Goal: Task Accomplishment & Management: Manage account settings

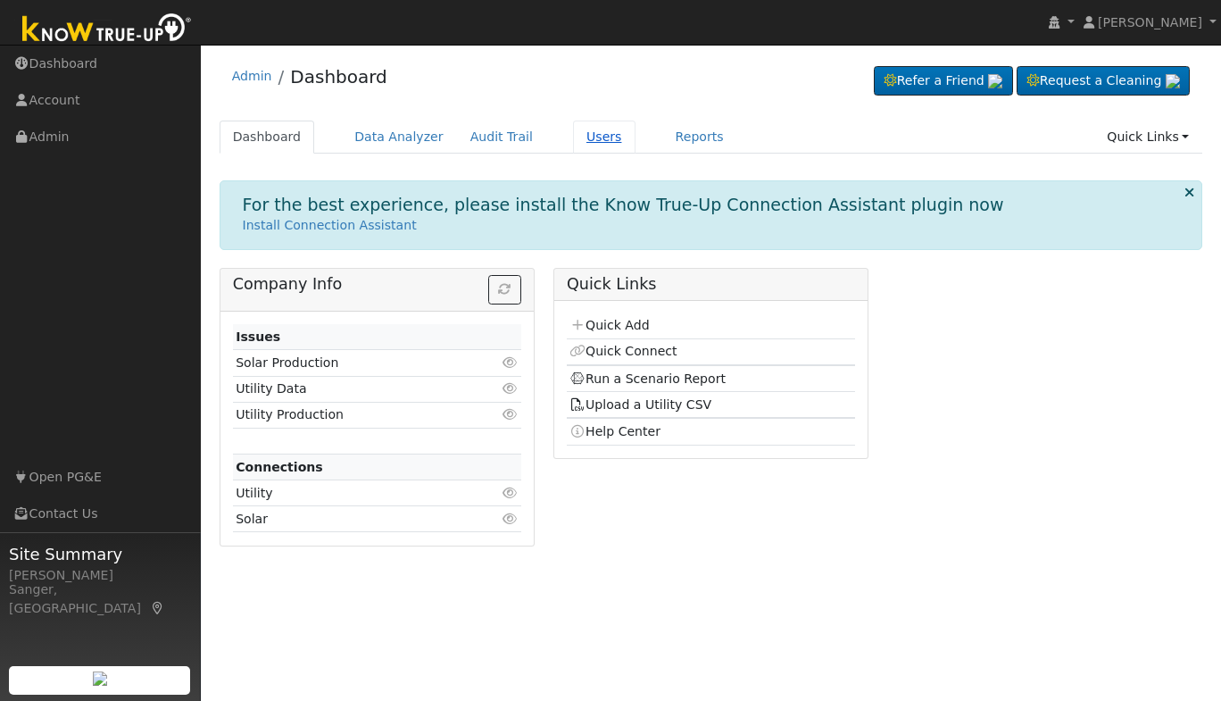
click at [581, 129] on link "Users" at bounding box center [604, 136] width 62 height 33
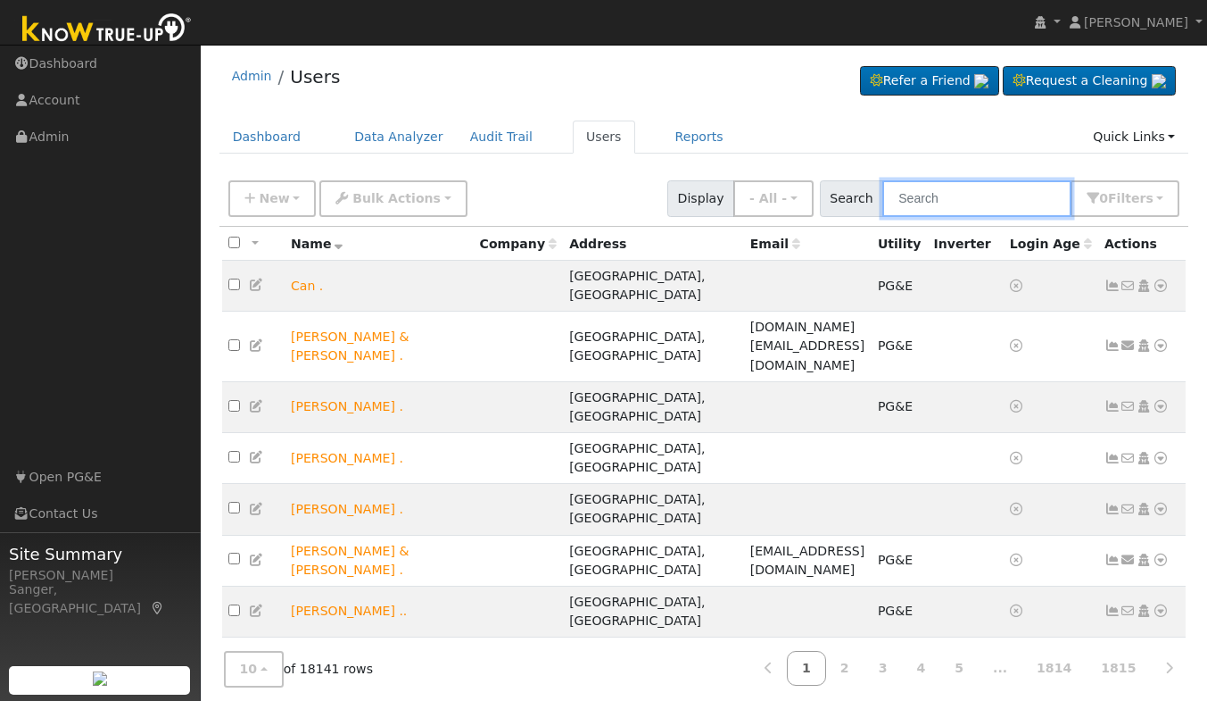
click at [974, 203] on input "text" at bounding box center [977, 198] width 189 height 37
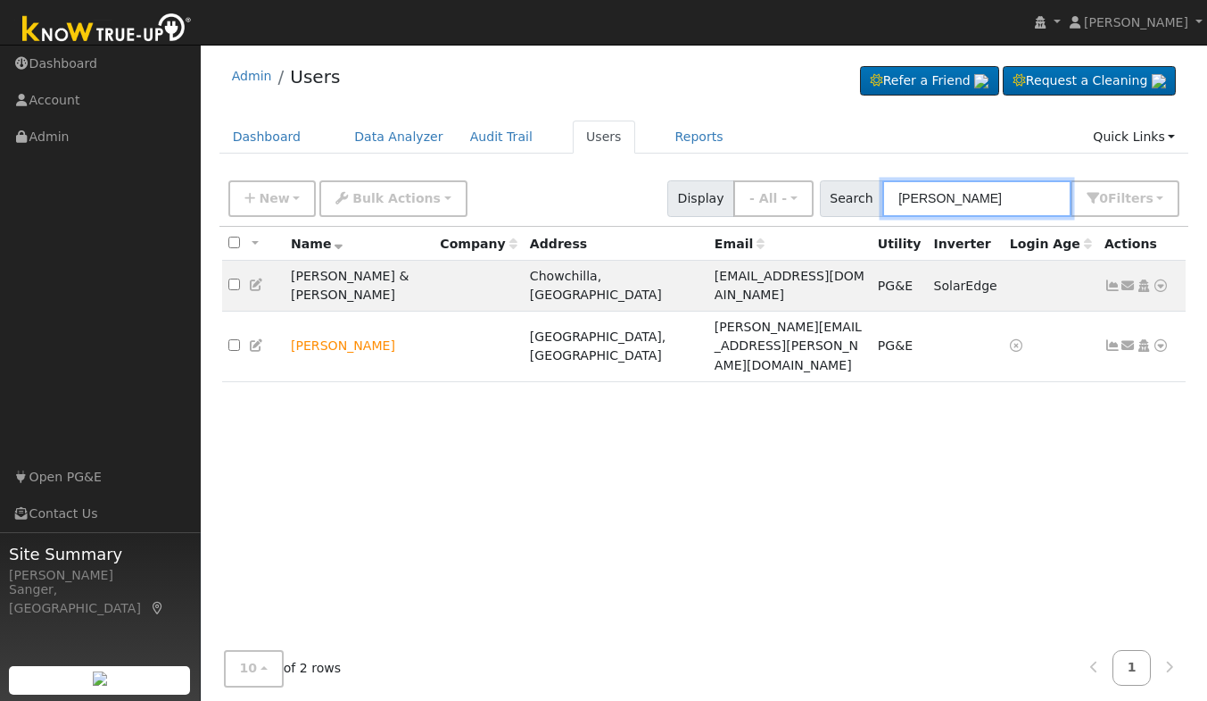
type input "bryan bailey"
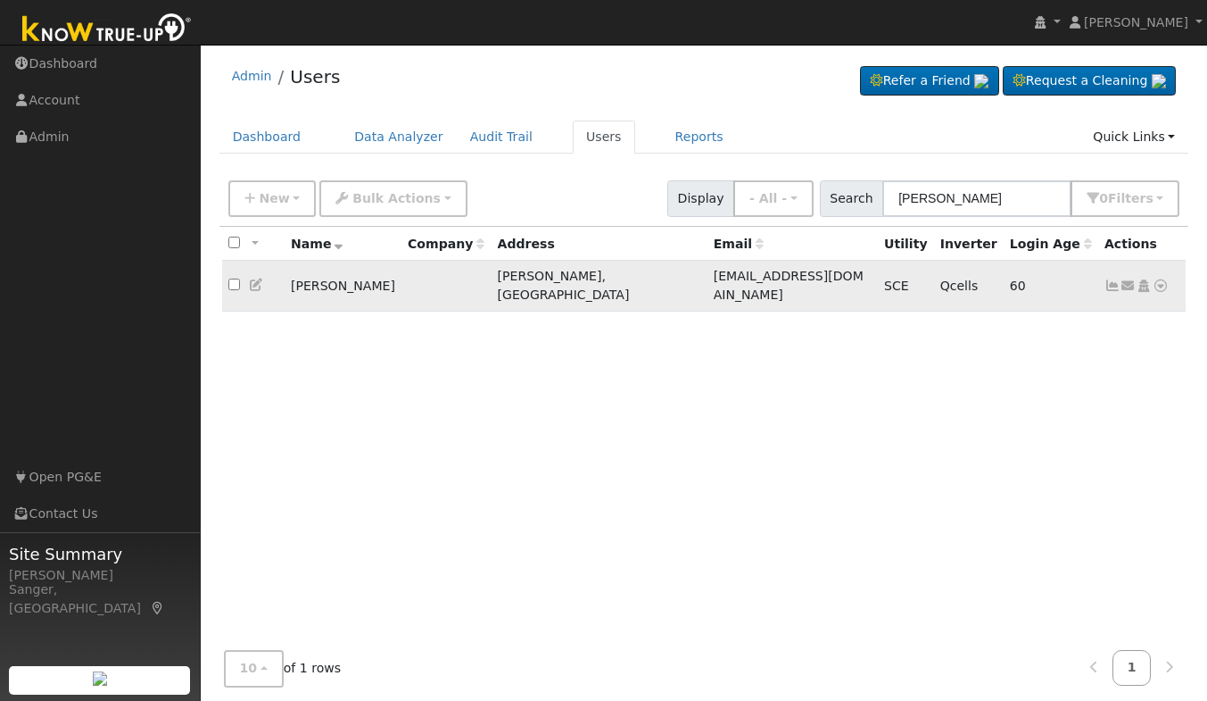
click at [1107, 279] on icon at bounding box center [1113, 285] width 16 height 12
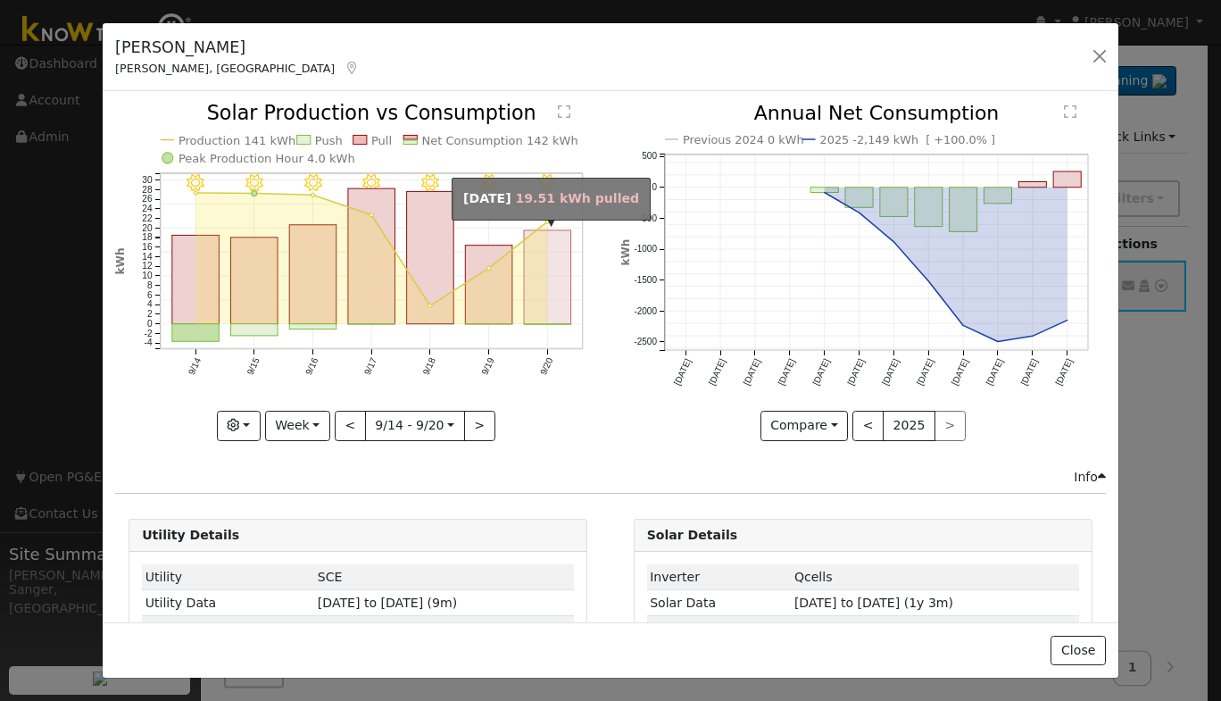
click at [537, 276] on rect "onclick=""" at bounding box center [547, 277] width 47 height 94
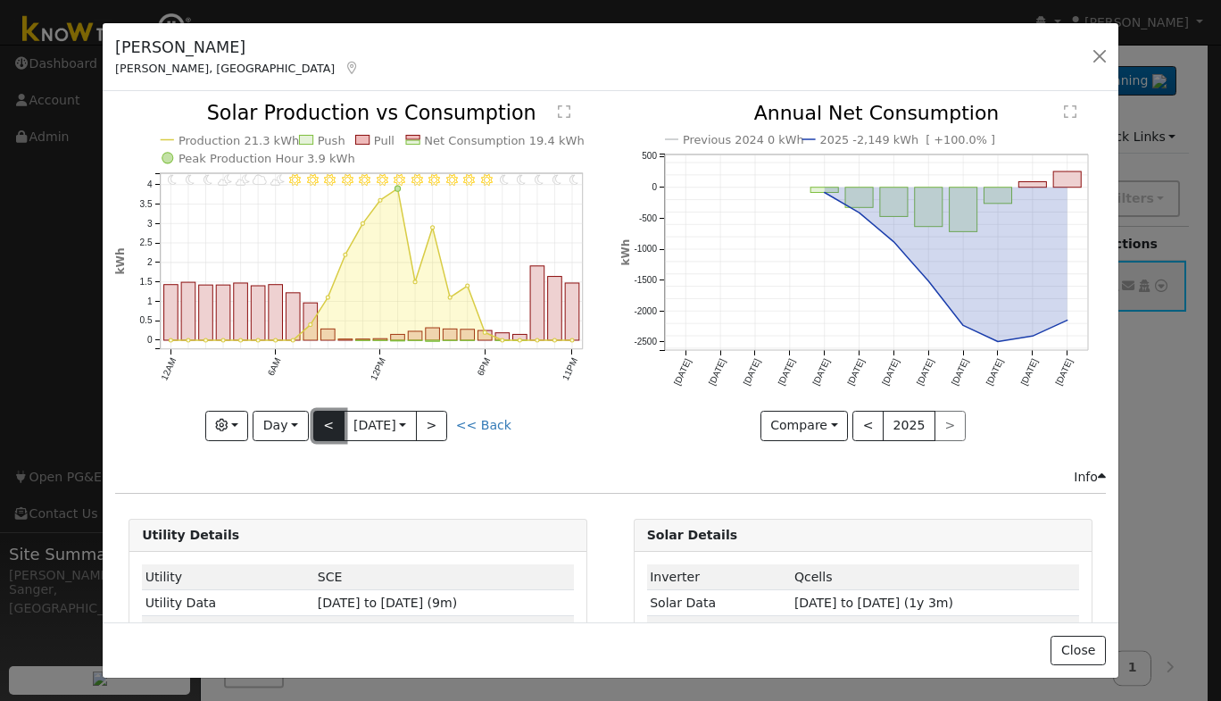
click at [322, 420] on button "<" at bounding box center [328, 426] width 31 height 30
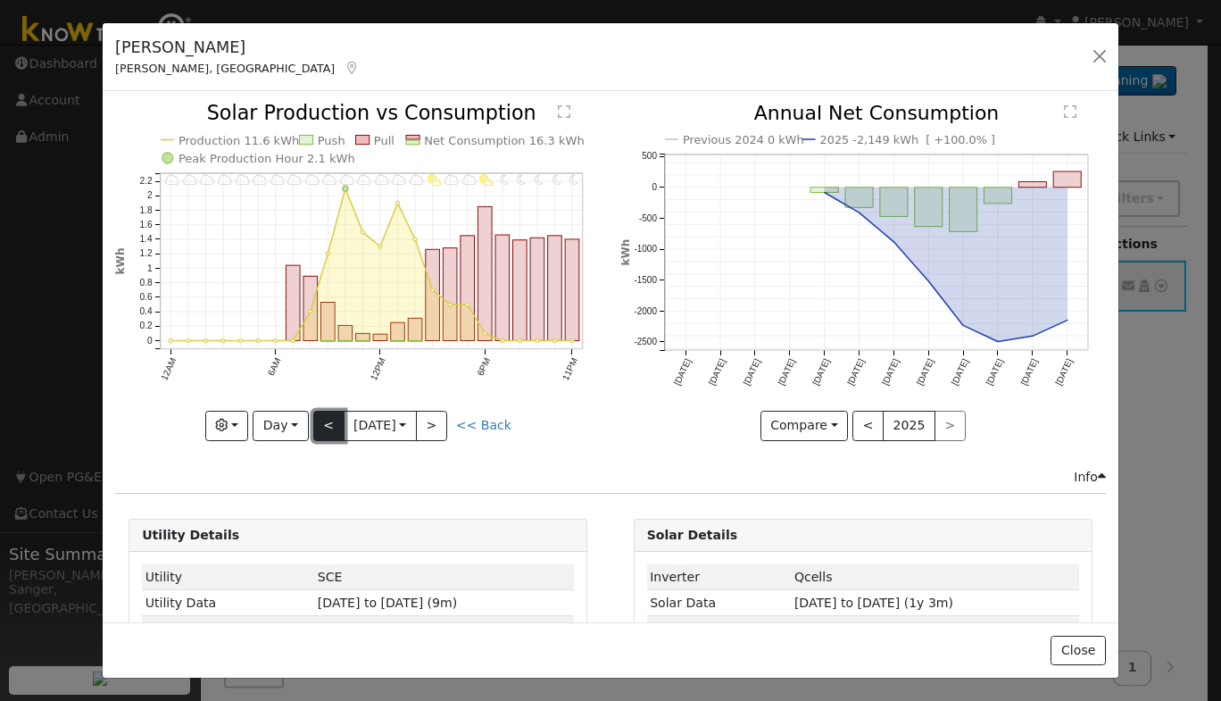
click at [322, 420] on button "<" at bounding box center [328, 426] width 31 height 30
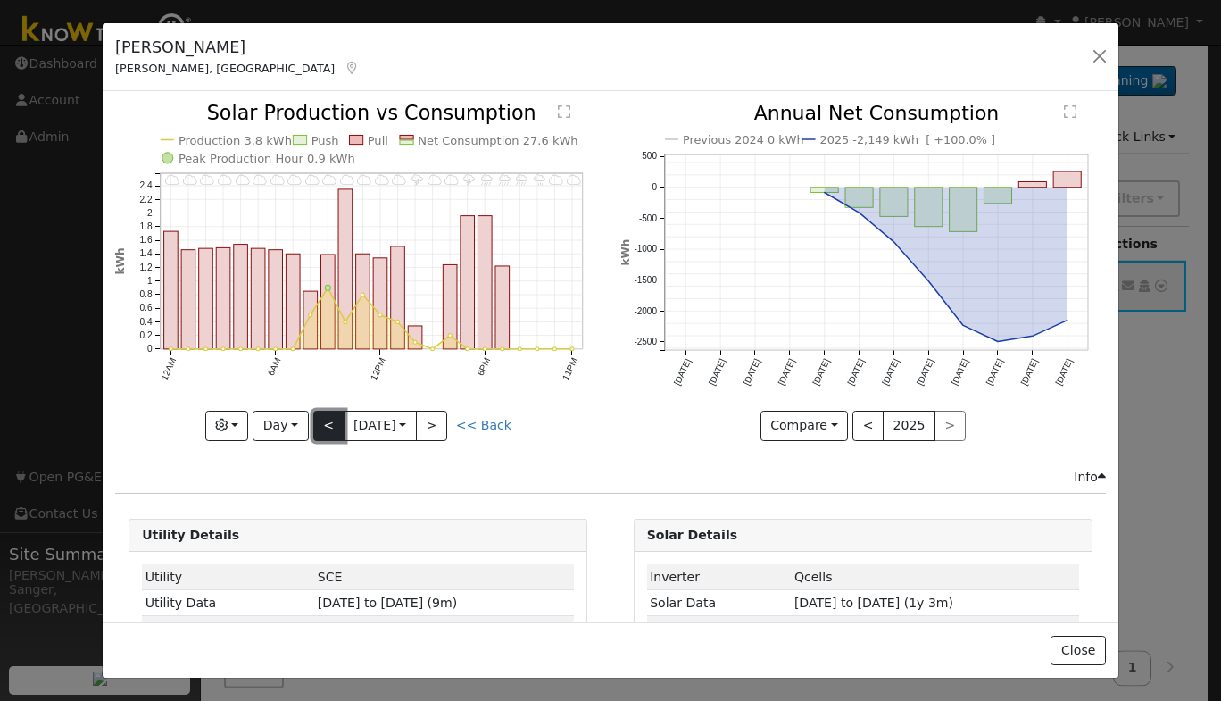
click at [322, 420] on button "<" at bounding box center [328, 426] width 31 height 30
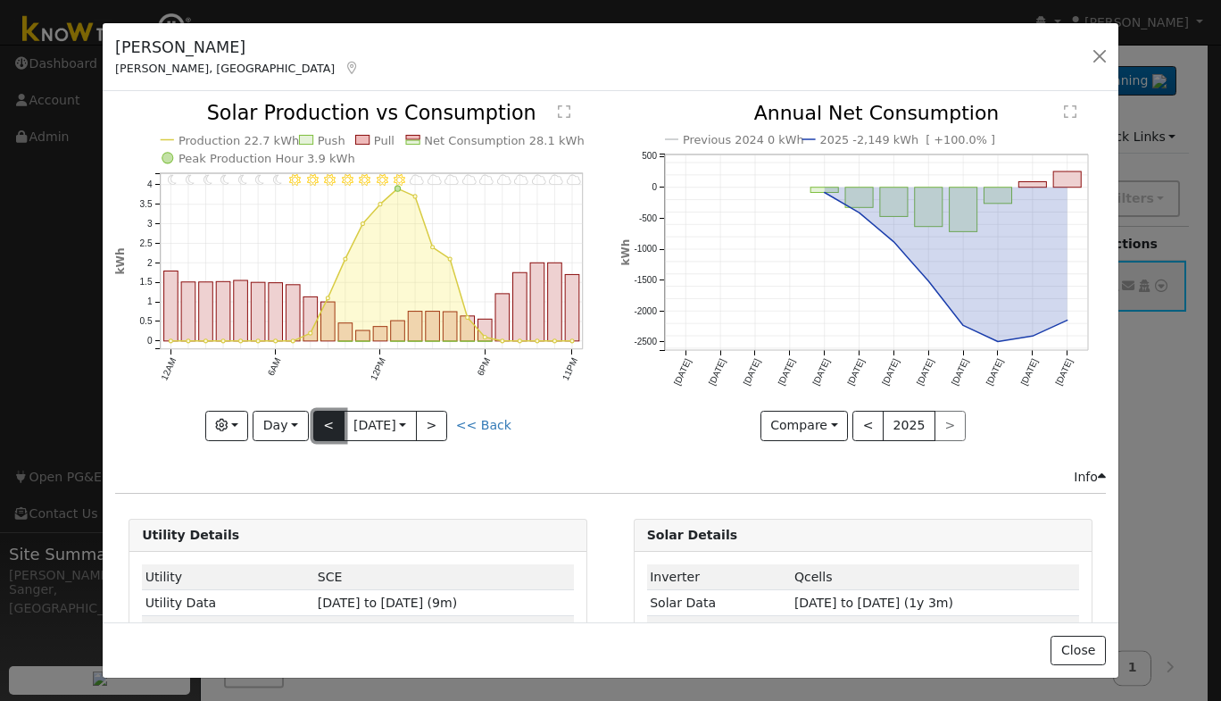
click at [322, 420] on button "<" at bounding box center [328, 426] width 31 height 30
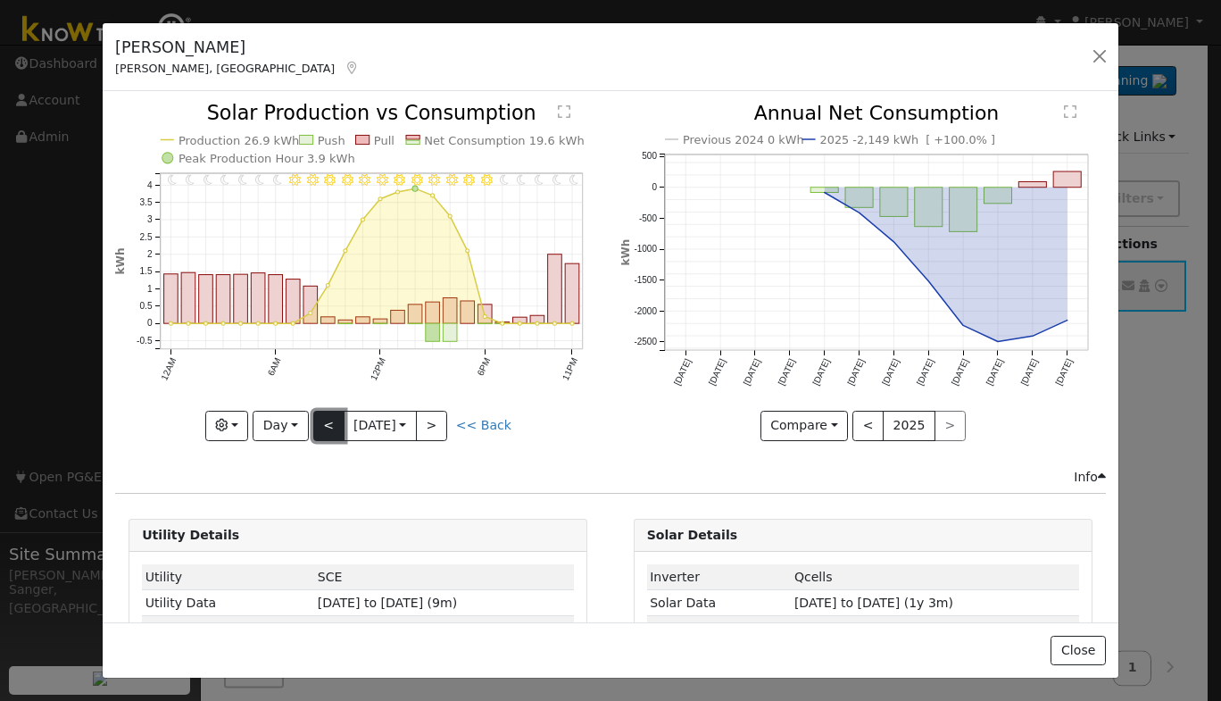
click at [322, 420] on button "<" at bounding box center [328, 426] width 31 height 30
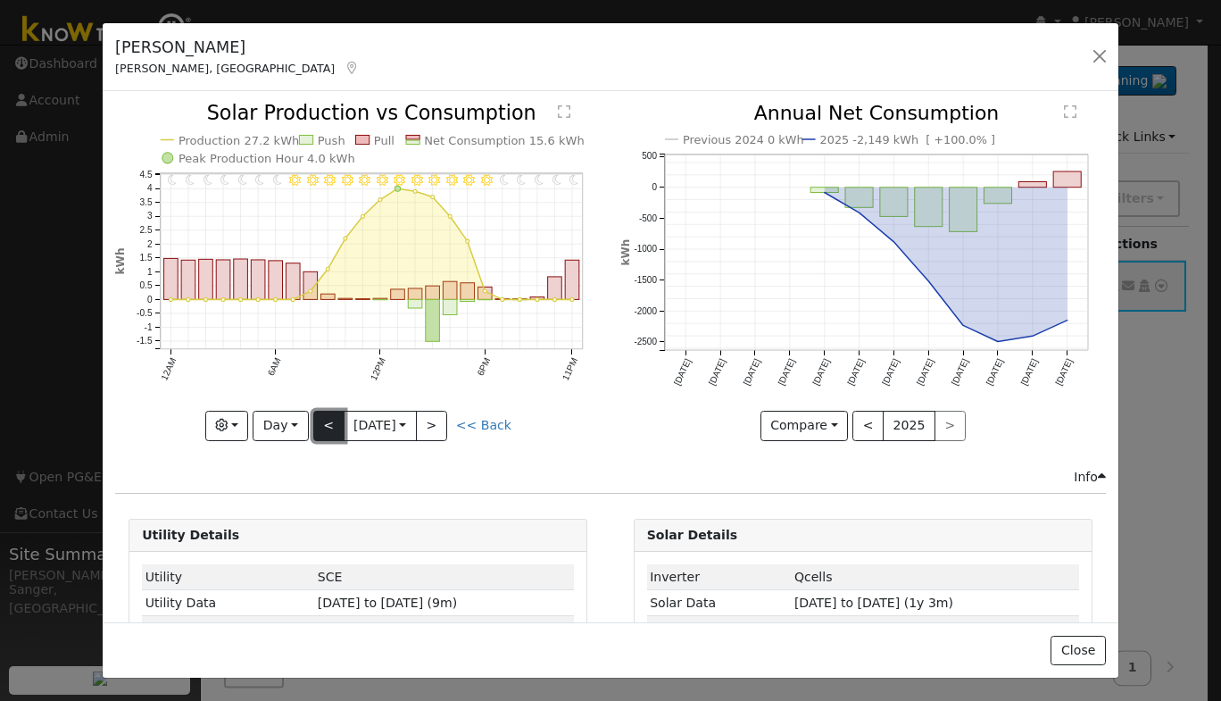
click at [322, 420] on button "<" at bounding box center [328, 426] width 31 height 30
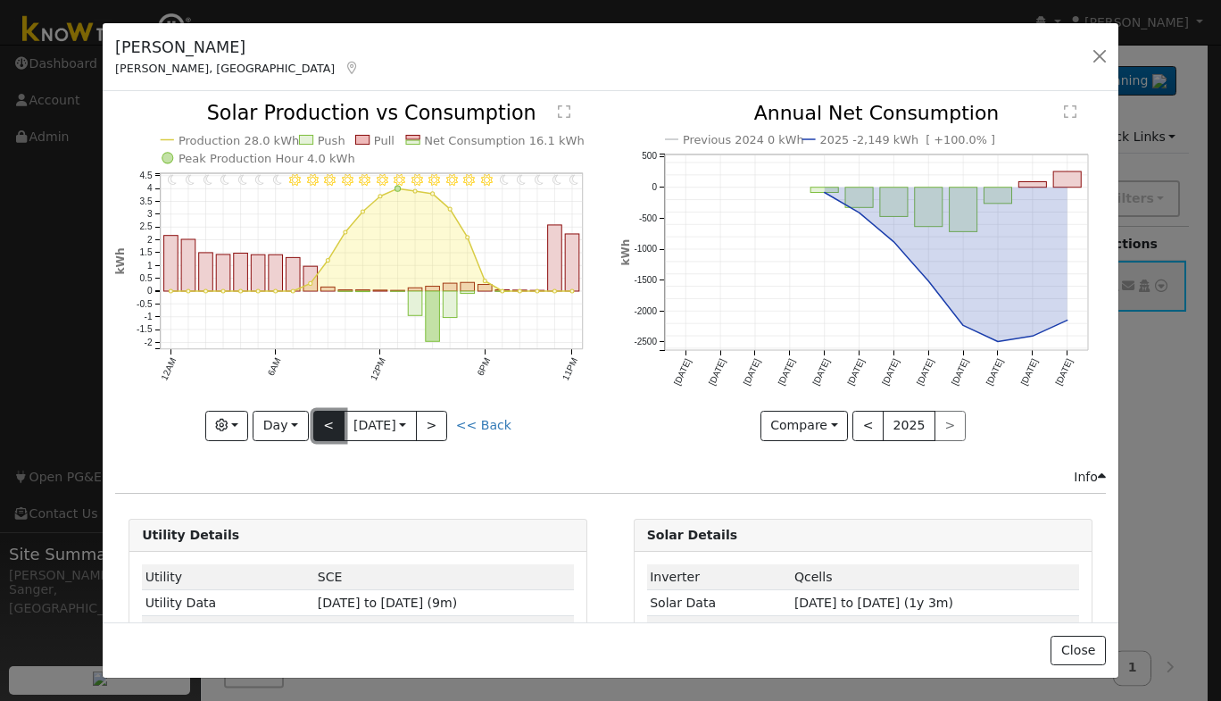
click at [322, 420] on button "<" at bounding box center [328, 426] width 31 height 30
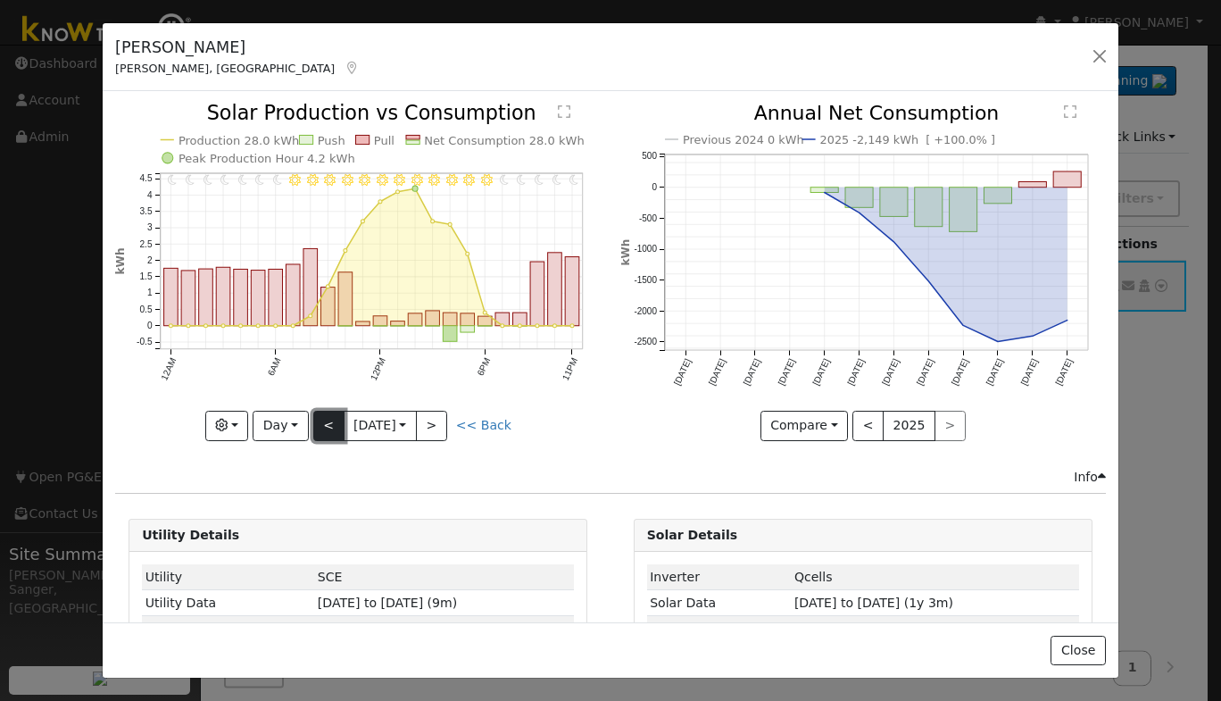
click at [322, 420] on button "<" at bounding box center [328, 426] width 31 height 30
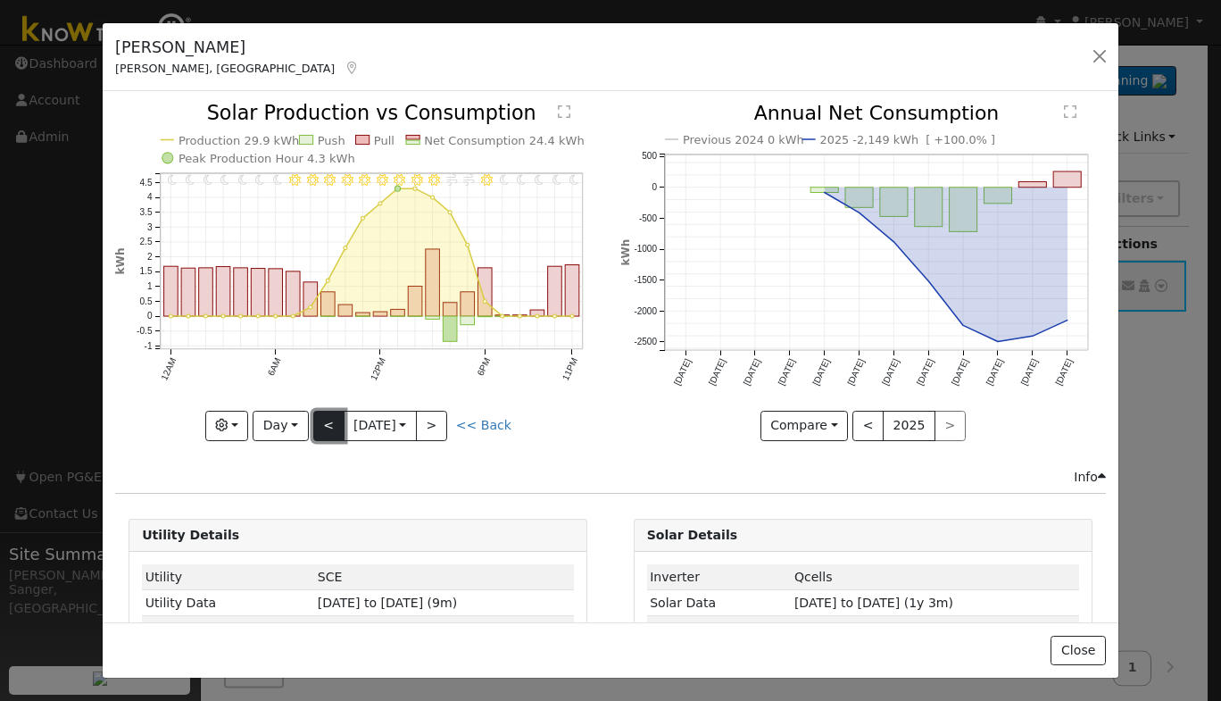
click at [322, 420] on button "<" at bounding box center [328, 426] width 31 height 30
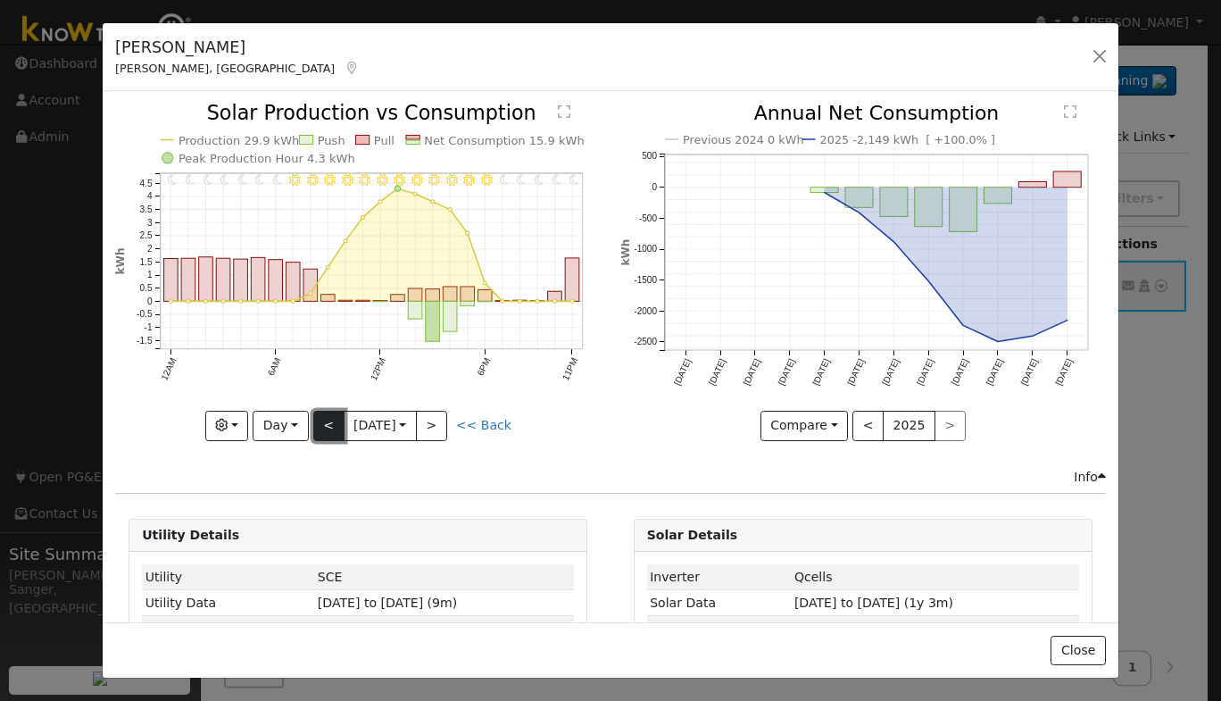
click at [322, 420] on button "<" at bounding box center [328, 426] width 31 height 30
click at [272, 417] on button "Day" at bounding box center [280, 426] width 55 height 30
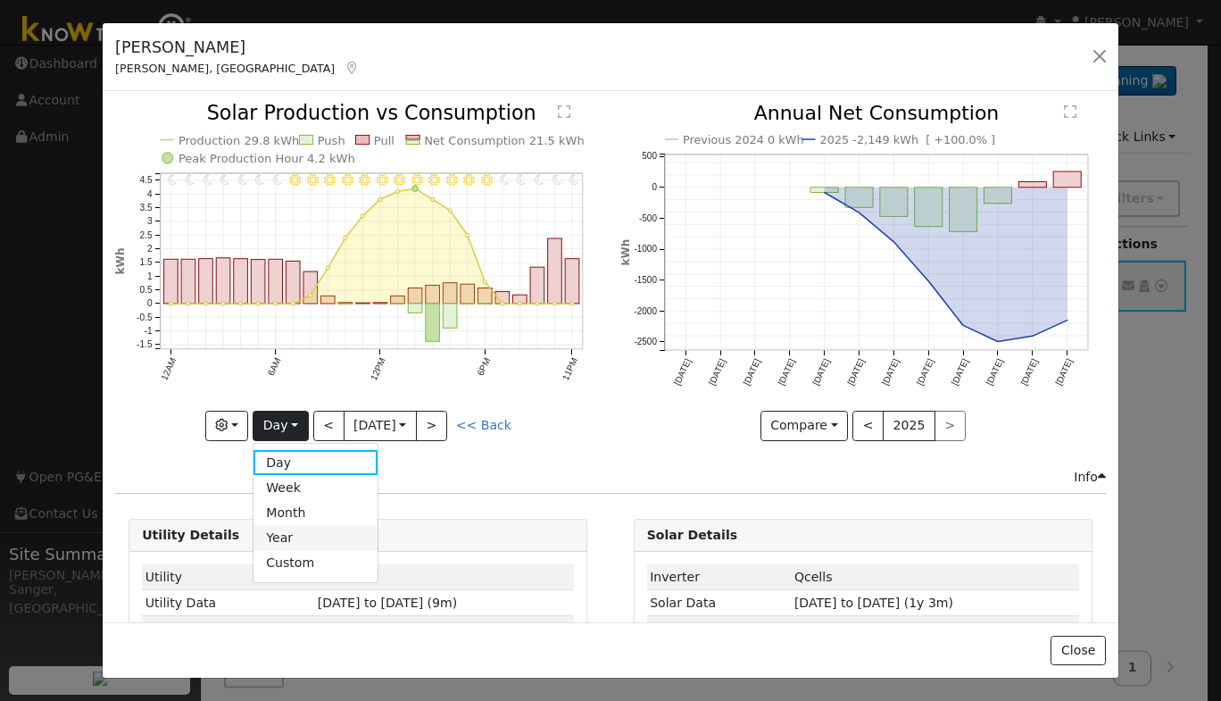
click at [278, 532] on link "Year" at bounding box center [315, 537] width 124 height 25
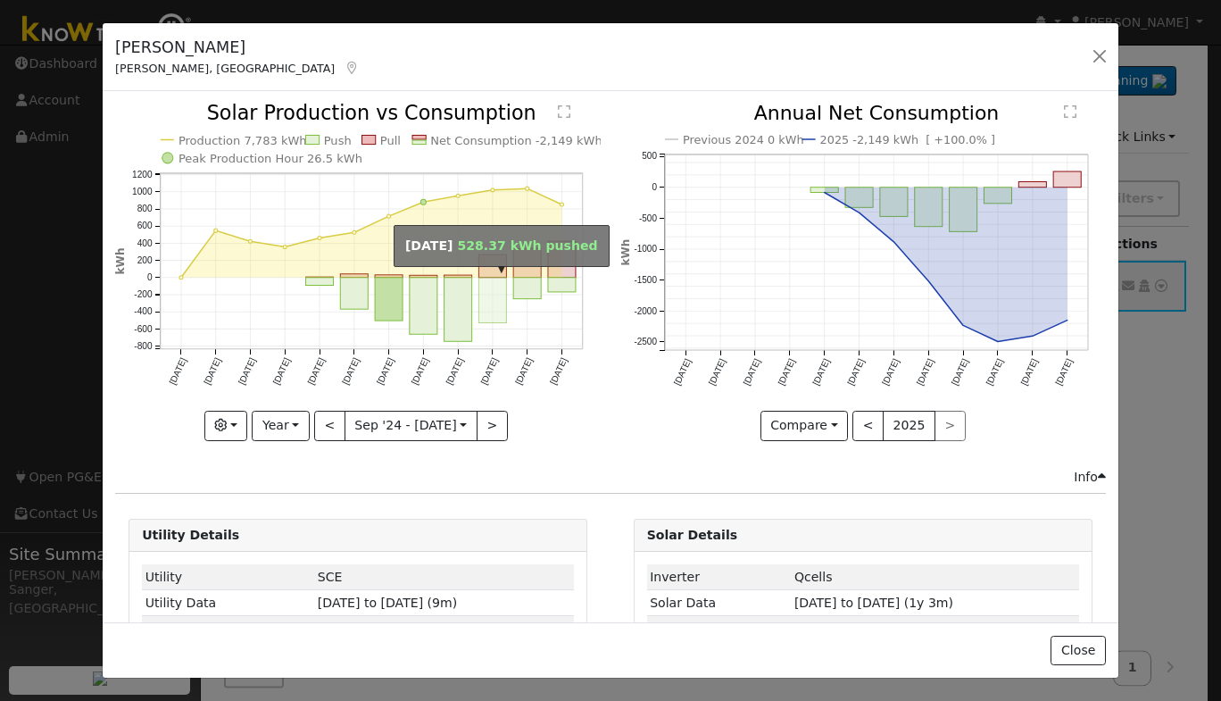
click at [483, 298] on rect "onclick=""" at bounding box center [493, 301] width 28 height 46
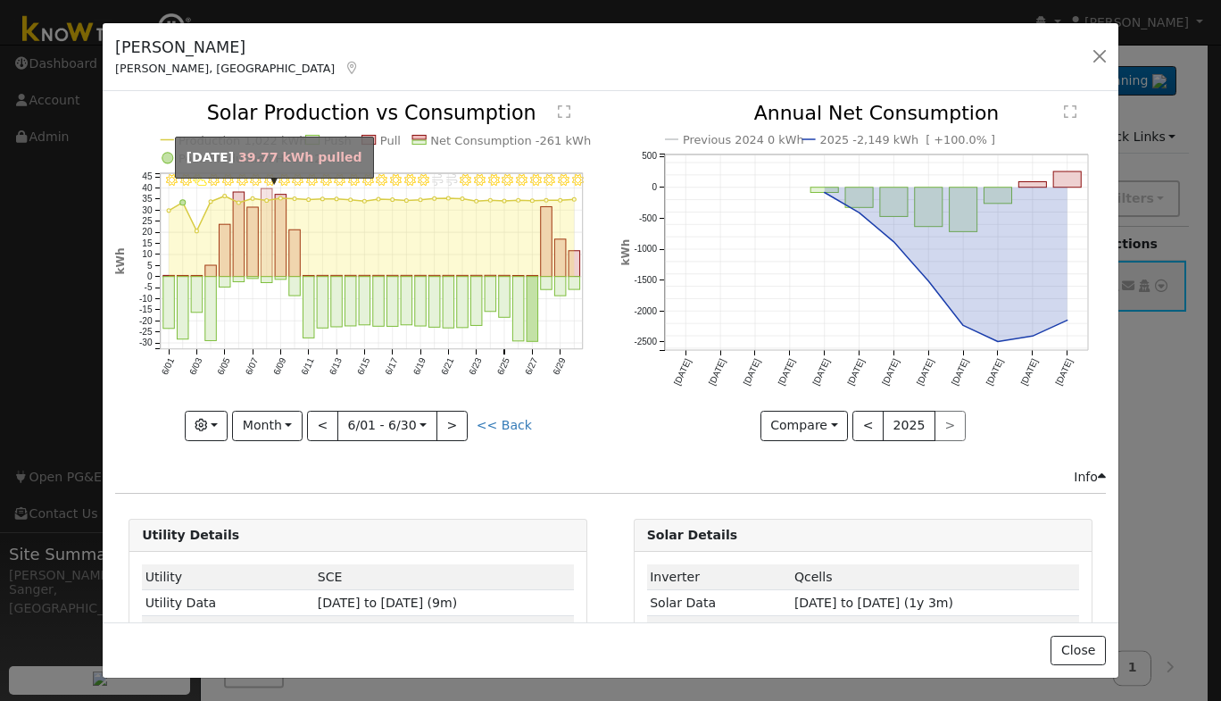
click at [265, 237] on rect "onclick=""" at bounding box center [267, 233] width 12 height 88
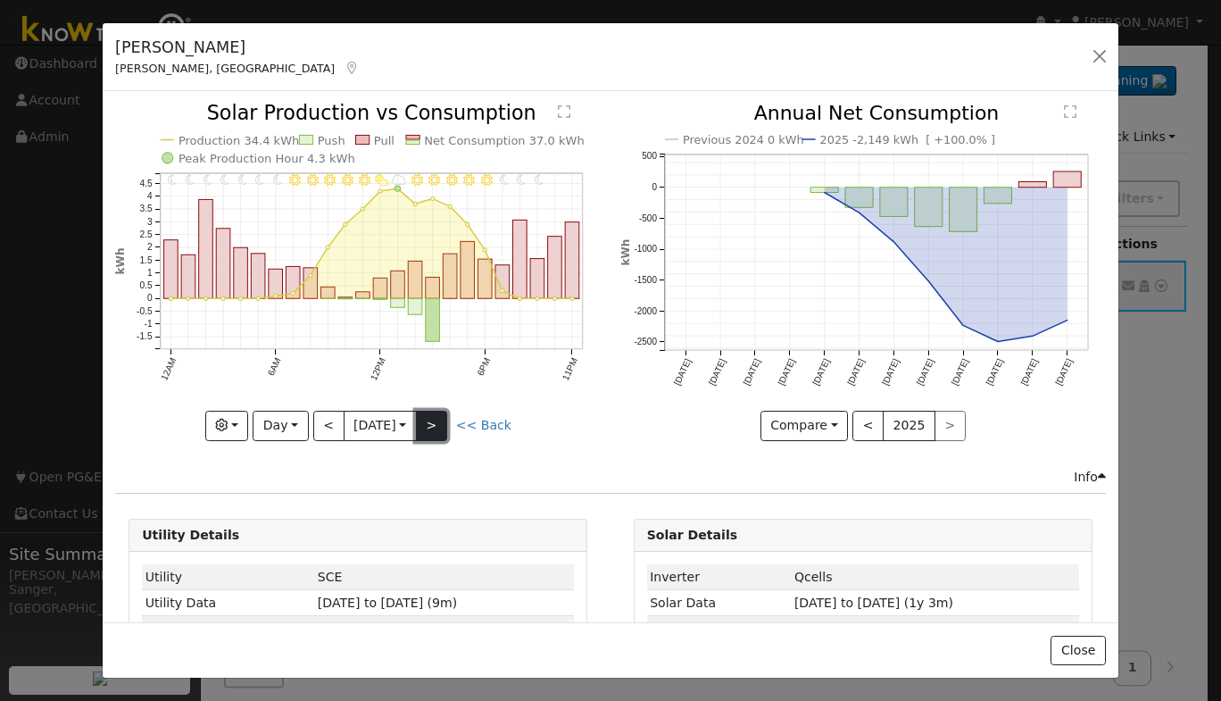
click at [438, 434] on button ">" at bounding box center [431, 426] width 31 height 30
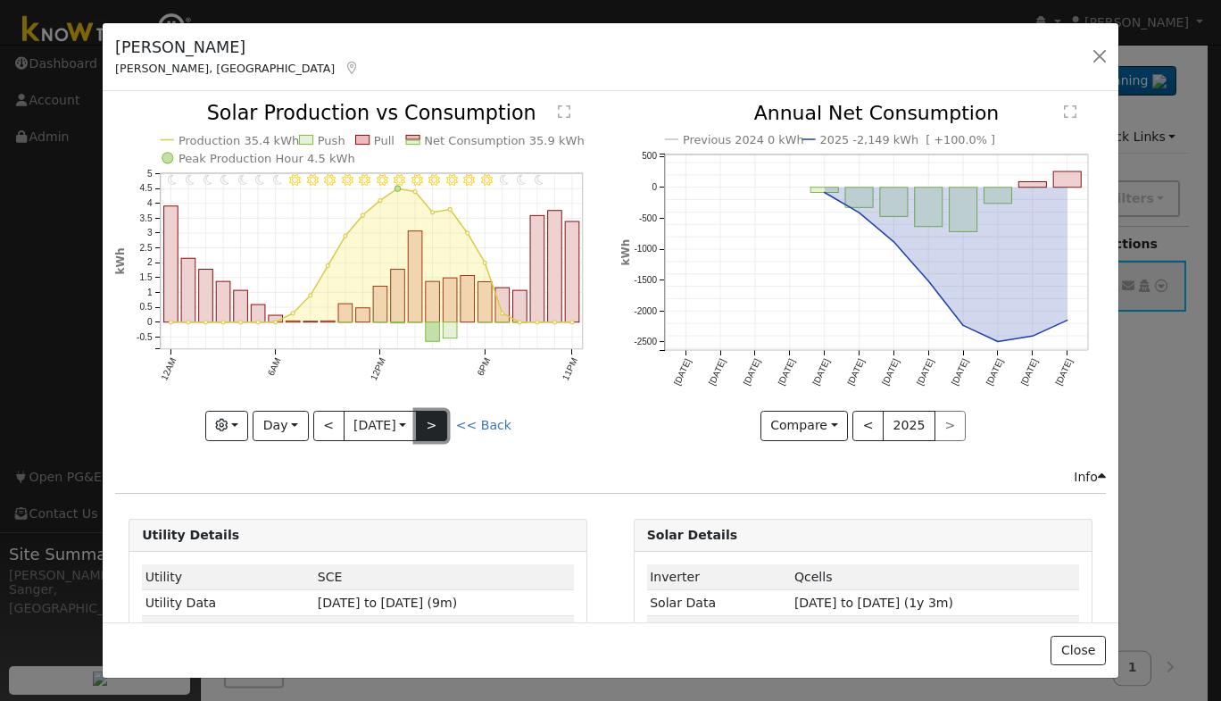
click at [436, 413] on button ">" at bounding box center [431, 426] width 31 height 30
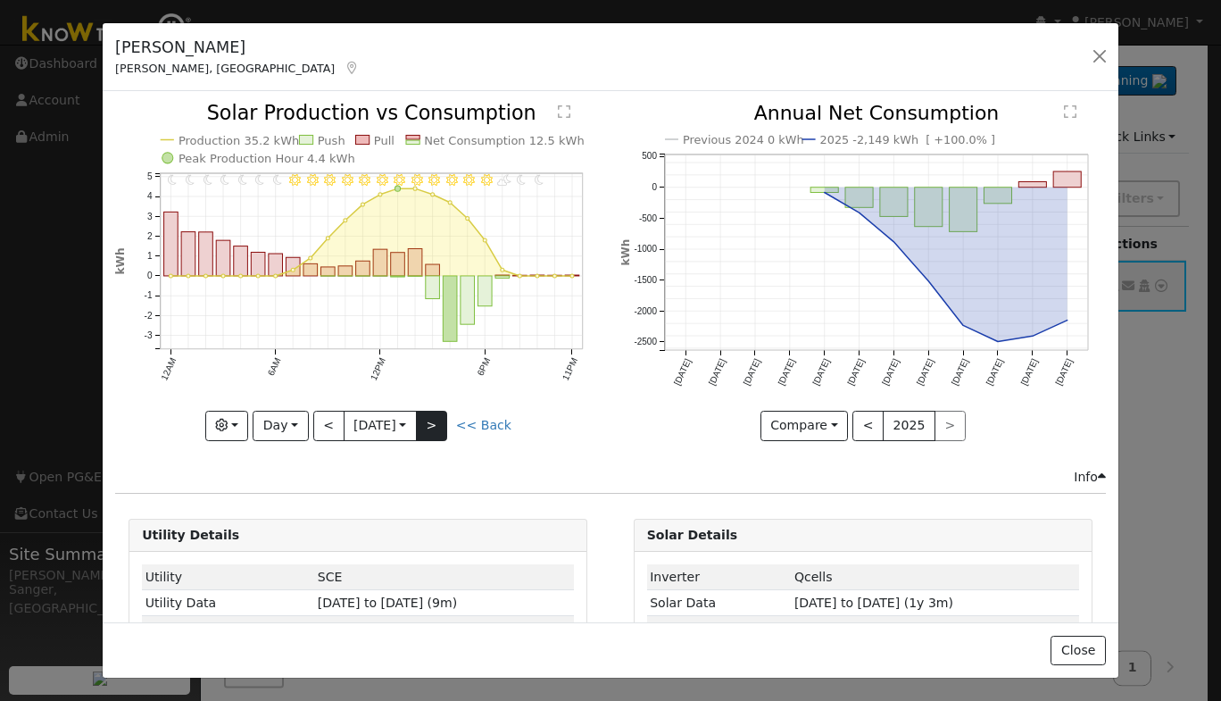
click at [436, 413] on div at bounding box center [357, 272] width 485 height 336
click at [436, 413] on button ">" at bounding box center [431, 426] width 31 height 30
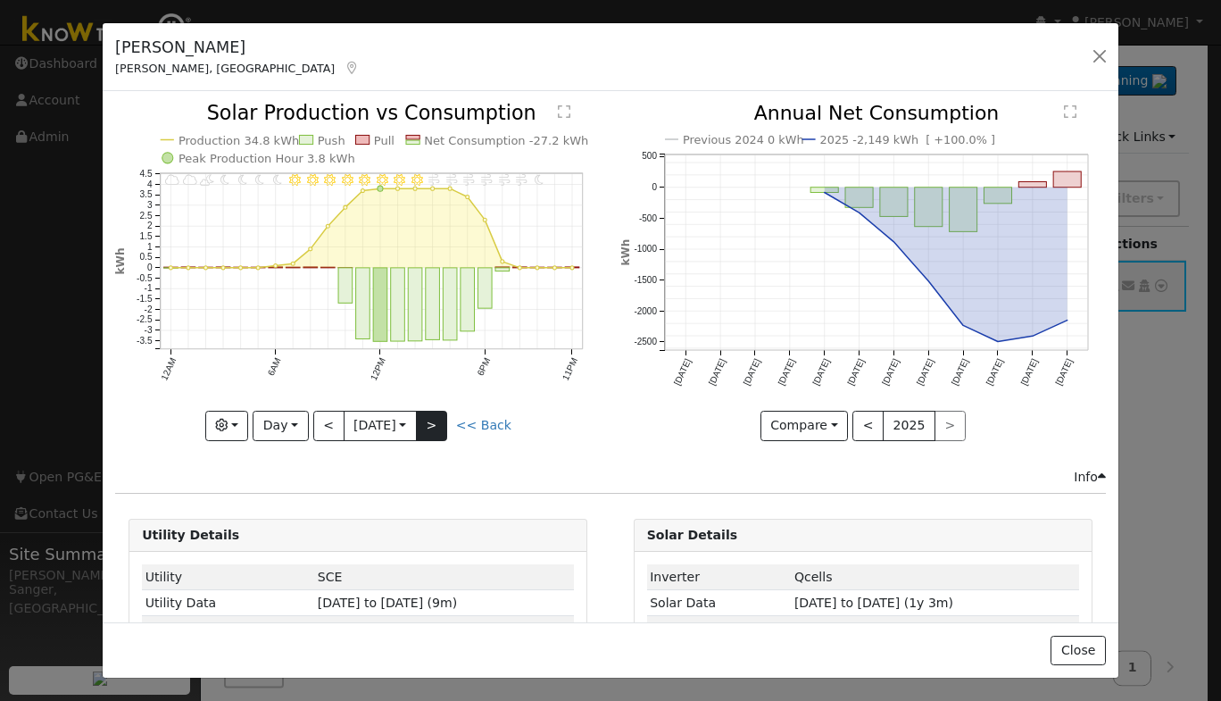
click at [436, 413] on div at bounding box center [357, 272] width 485 height 336
click at [436, 413] on button ">" at bounding box center [431, 426] width 31 height 30
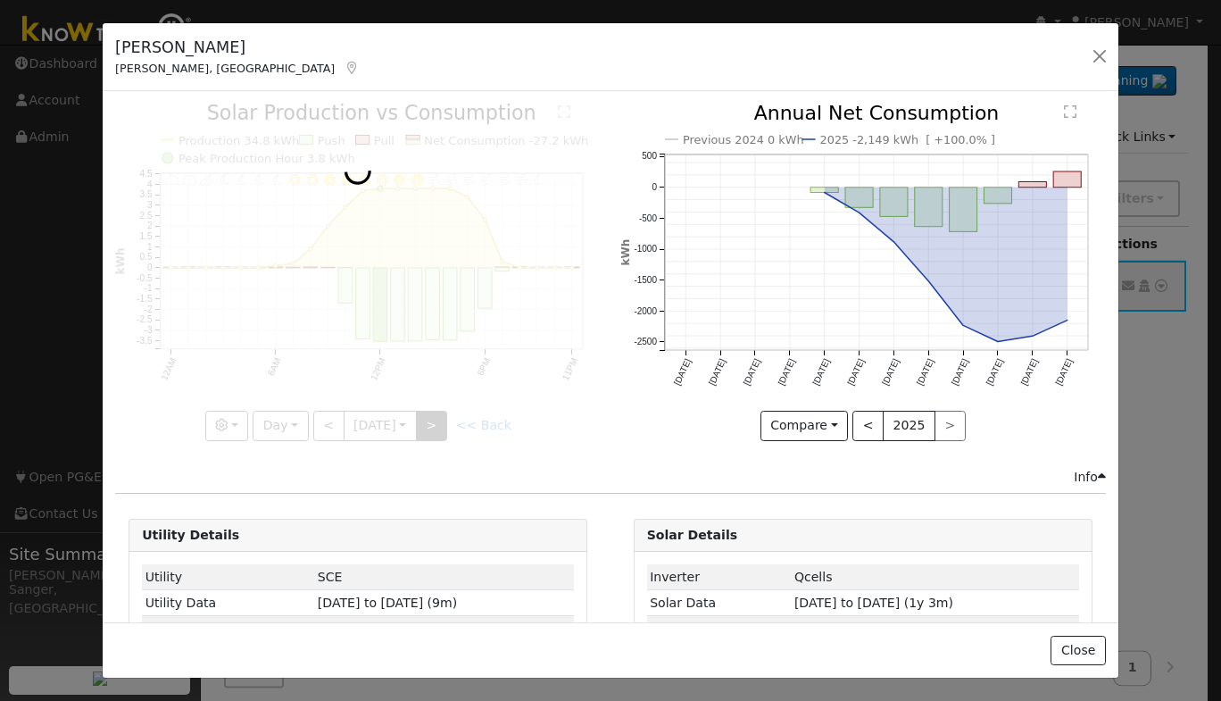
click at [436, 413] on div at bounding box center [357, 272] width 485 height 336
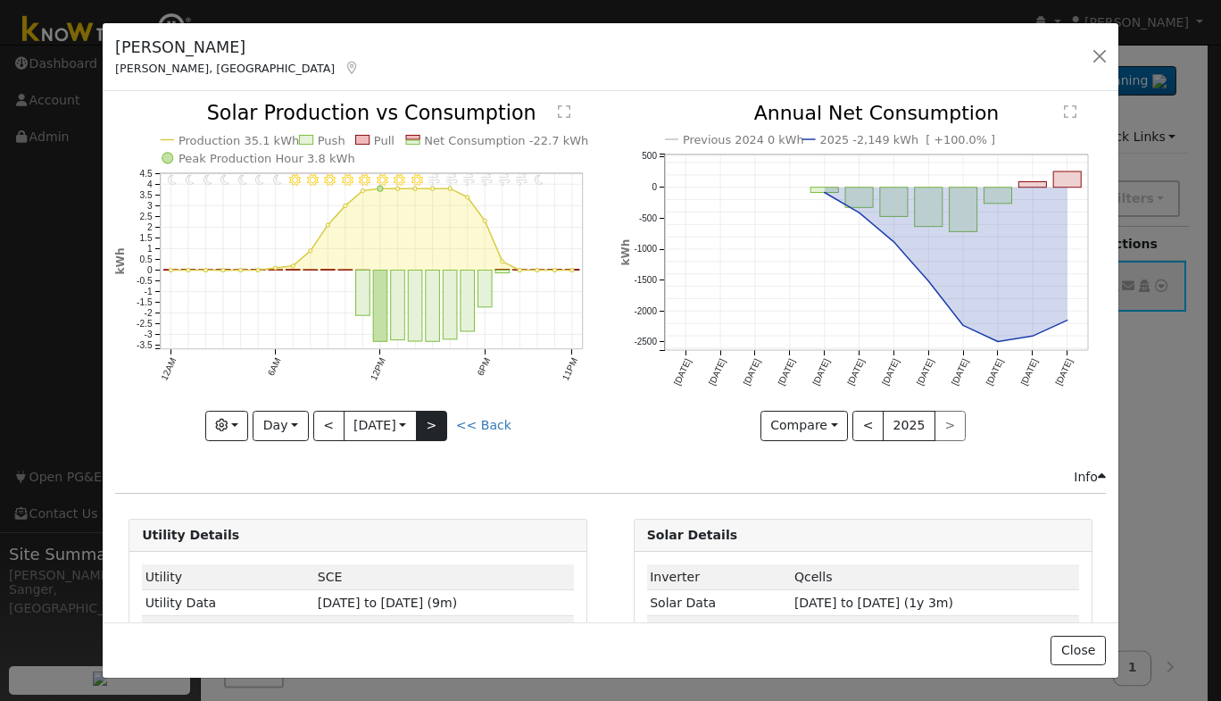
click at [436, 413] on div at bounding box center [357, 272] width 485 height 336
click at [436, 413] on div "11PM - undefined 10PM - undefined 9PM - Clear 8PM - Windy 7PM - Windy 6PM - Win…" at bounding box center [357, 272] width 485 height 336
click at [436, 413] on button ">" at bounding box center [431, 426] width 31 height 30
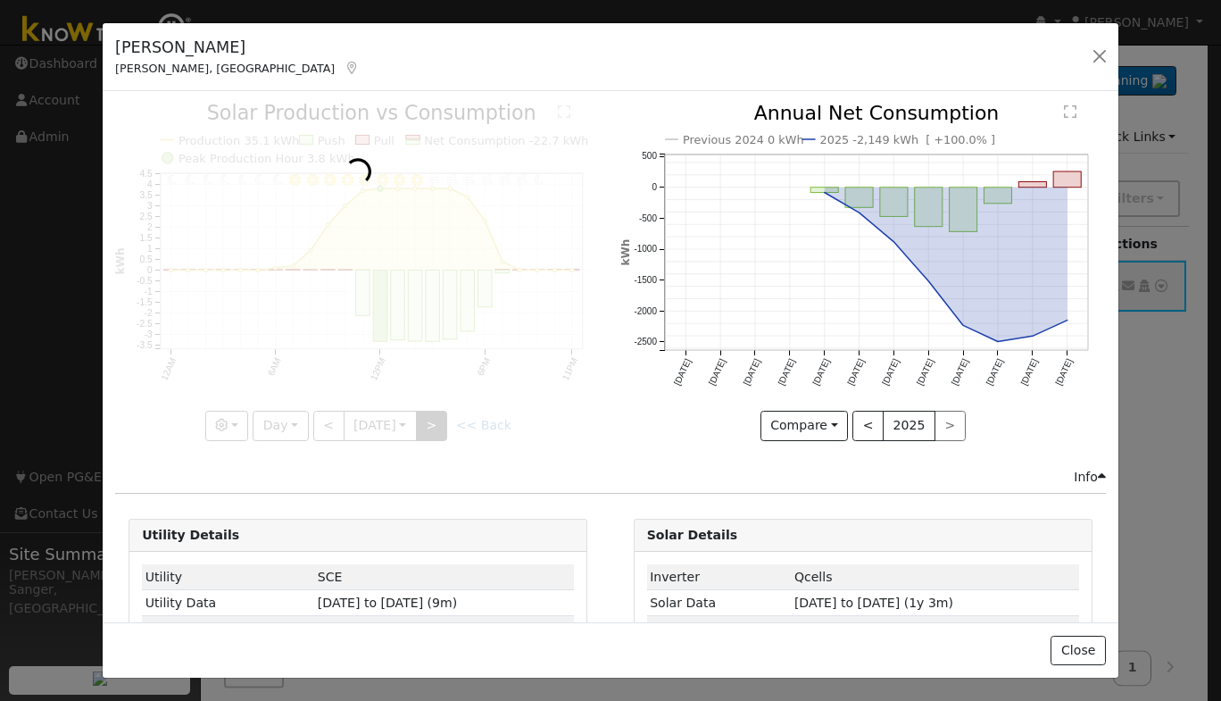
click at [436, 413] on div at bounding box center [357, 272] width 485 height 336
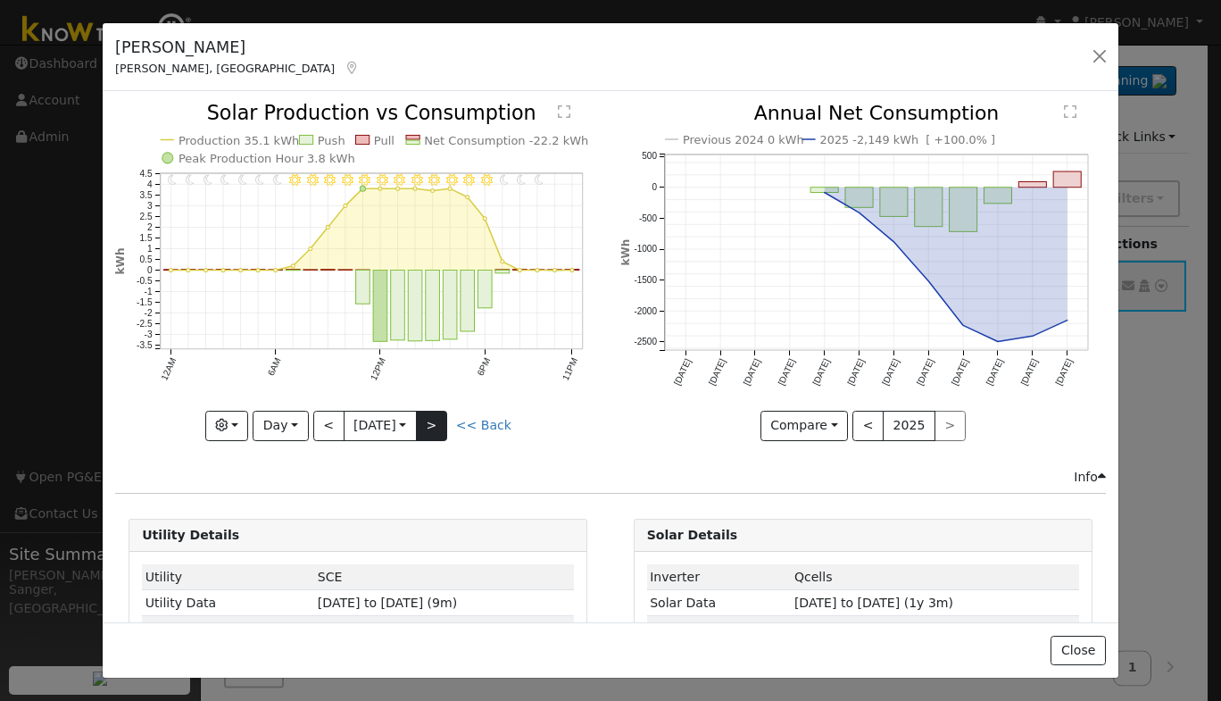
click at [436, 413] on div at bounding box center [357, 272] width 485 height 336
click at [436, 413] on div "11PM - undefined 10PM - undefined 9PM - Clear 8PM - Clear 7PM - Clear 6PM - Cle…" at bounding box center [357, 272] width 485 height 336
click at [436, 413] on button ">" at bounding box center [431, 426] width 31 height 30
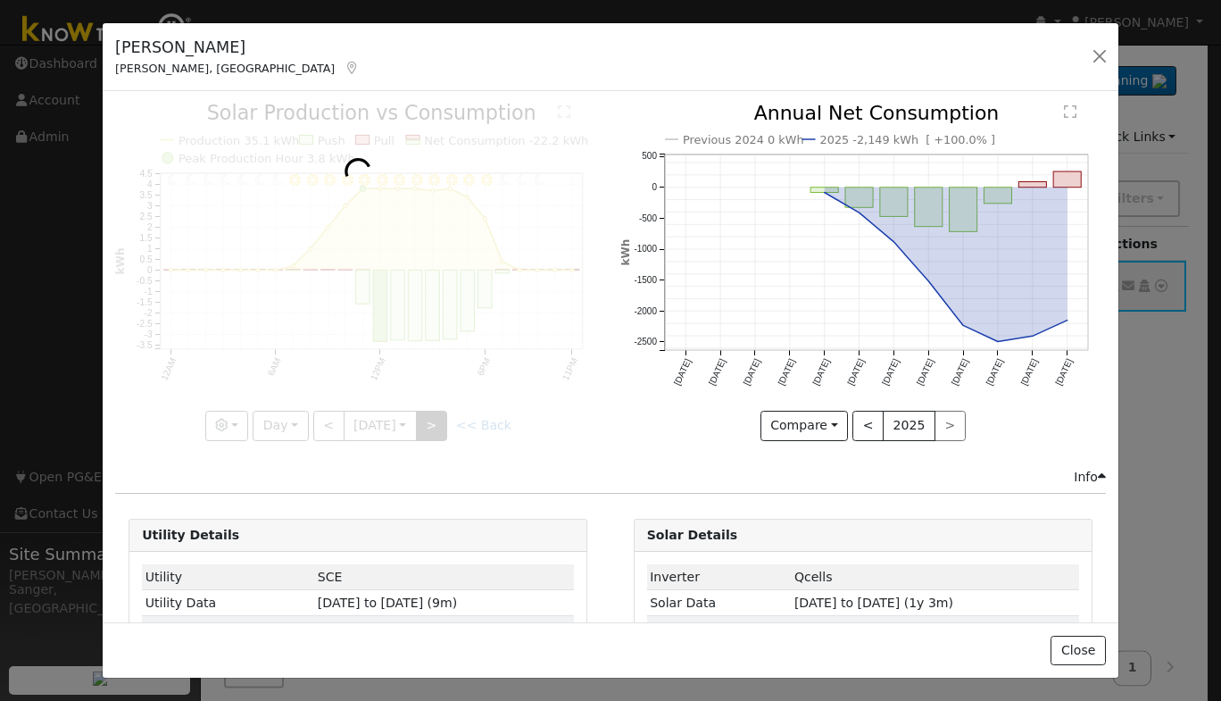
click at [436, 413] on div at bounding box center [357, 272] width 485 height 336
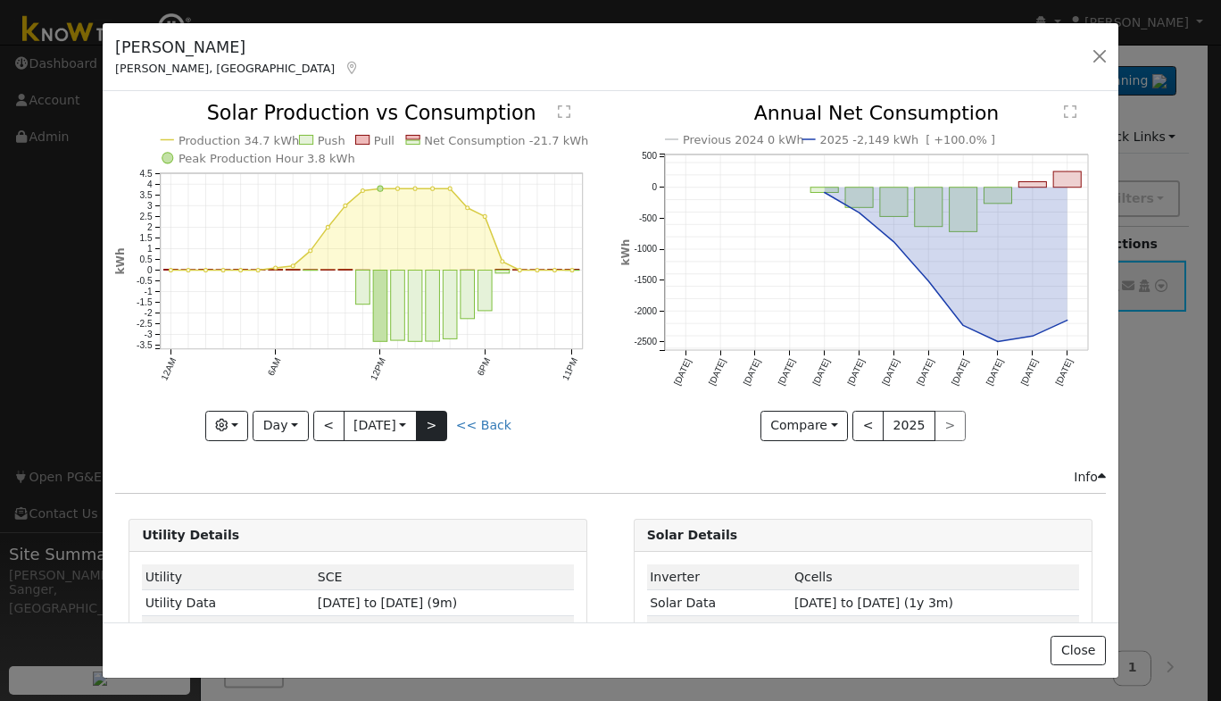
click at [436, 413] on div at bounding box center [357, 272] width 485 height 336
click at [436, 413] on div "Production 34.7 kWh Push Pull Net Consumption -21.7 kWh Peak Production Hour 3.…" at bounding box center [357, 272] width 485 height 336
click at [436, 413] on button ">" at bounding box center [431, 426] width 31 height 30
click at [0, 0] on div at bounding box center [0, 0] width 0 height 0
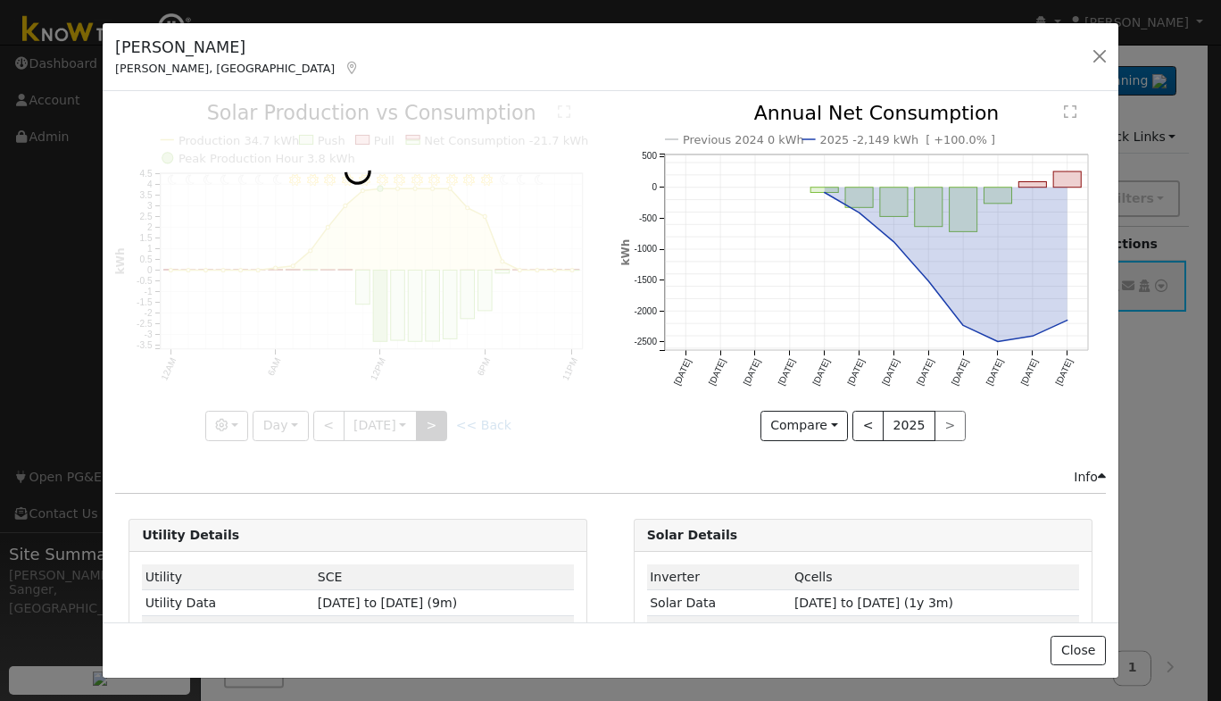
click at [436, 413] on div at bounding box center [357, 272] width 485 height 336
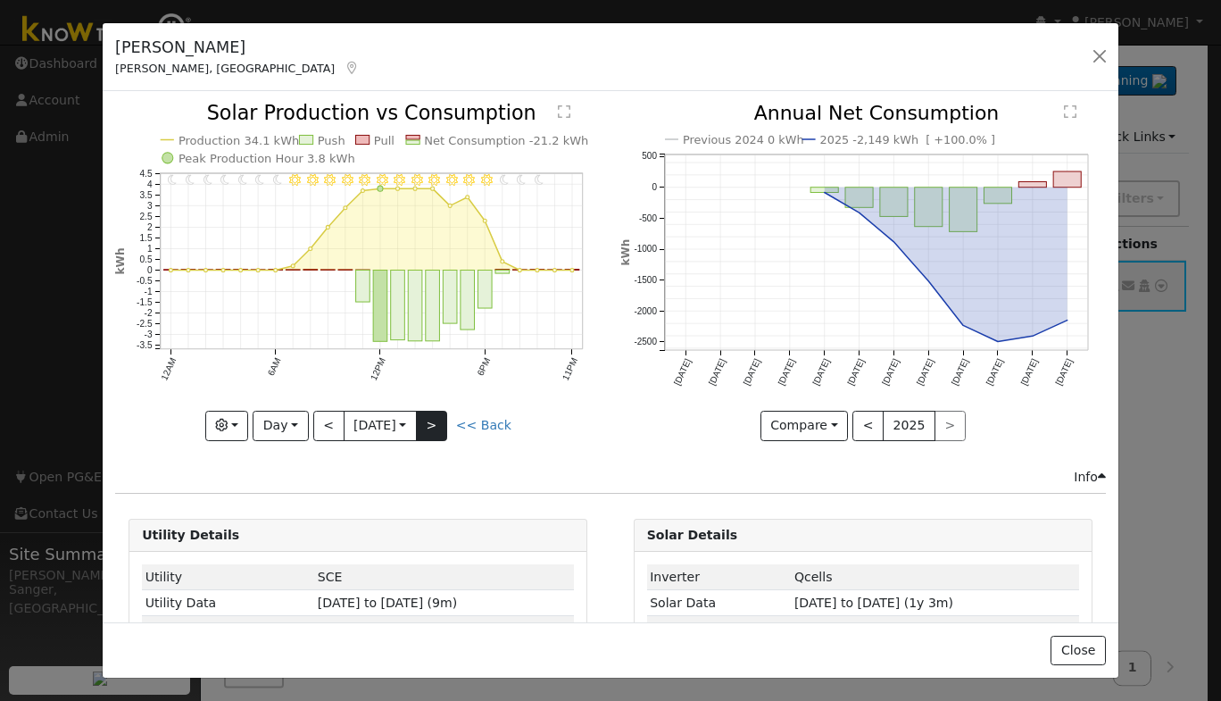
click at [436, 413] on div "11PM - undefined 10PM - undefined 9PM - Clear 8PM - Clear 7PM - Clear 6PM - Cle…" at bounding box center [357, 272] width 485 height 336
click at [436, 413] on button ">" at bounding box center [431, 426] width 31 height 30
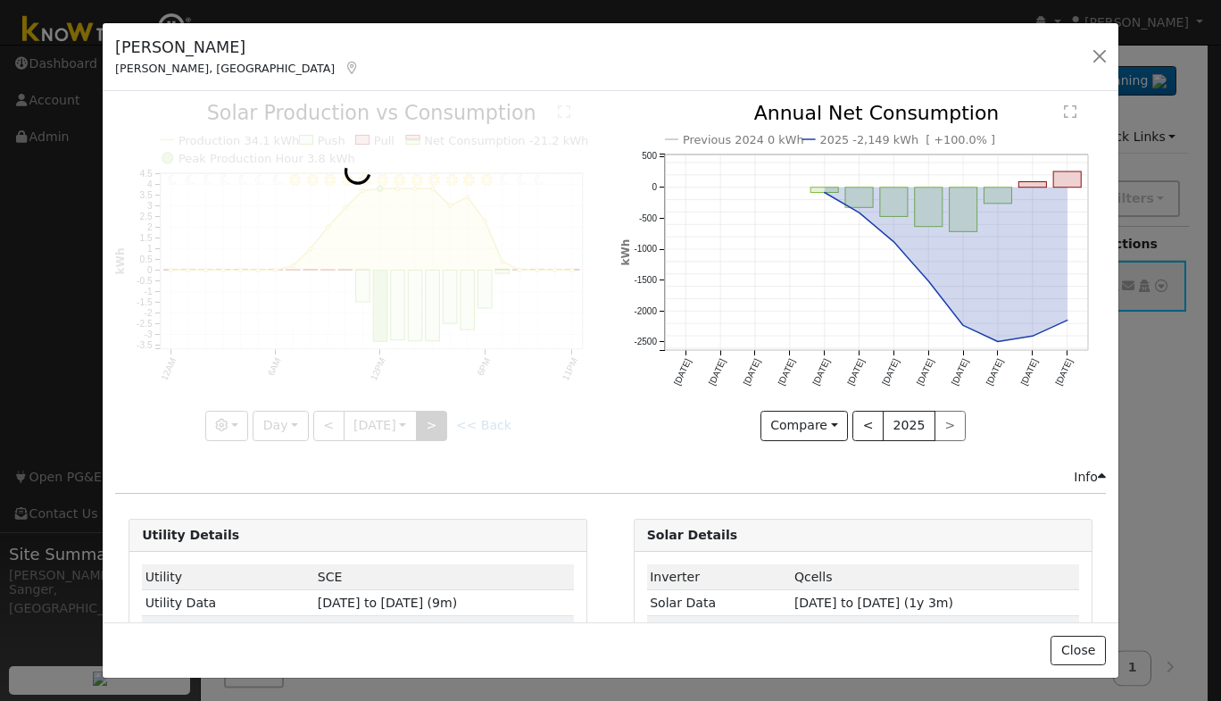
click at [436, 413] on div at bounding box center [357, 272] width 485 height 336
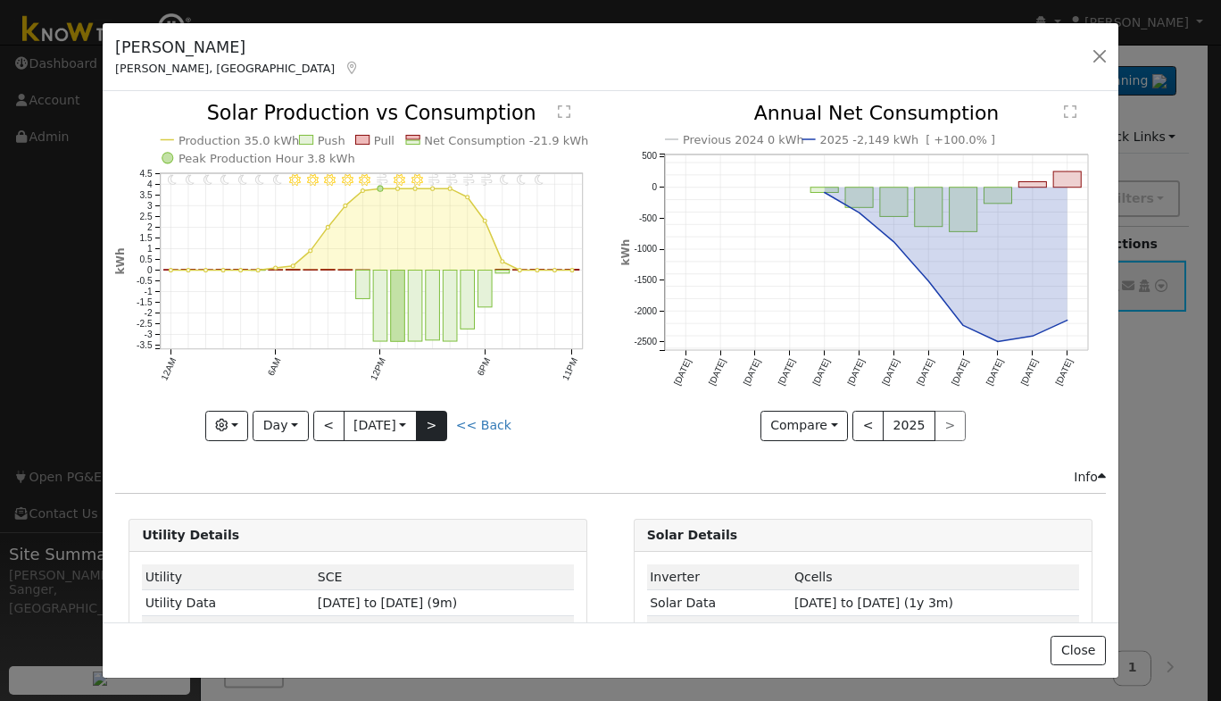
click at [436, 413] on div at bounding box center [357, 272] width 485 height 336
click at [436, 413] on button ">" at bounding box center [431, 426] width 31 height 30
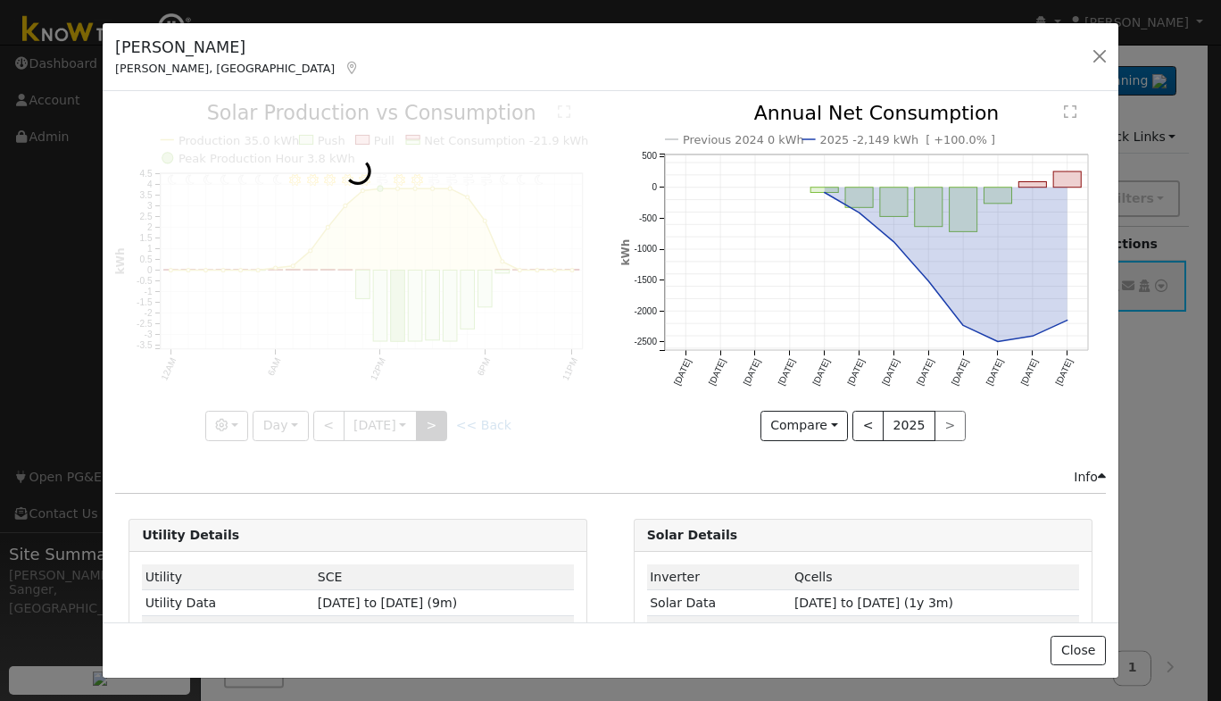
click at [436, 413] on div at bounding box center [357, 272] width 485 height 336
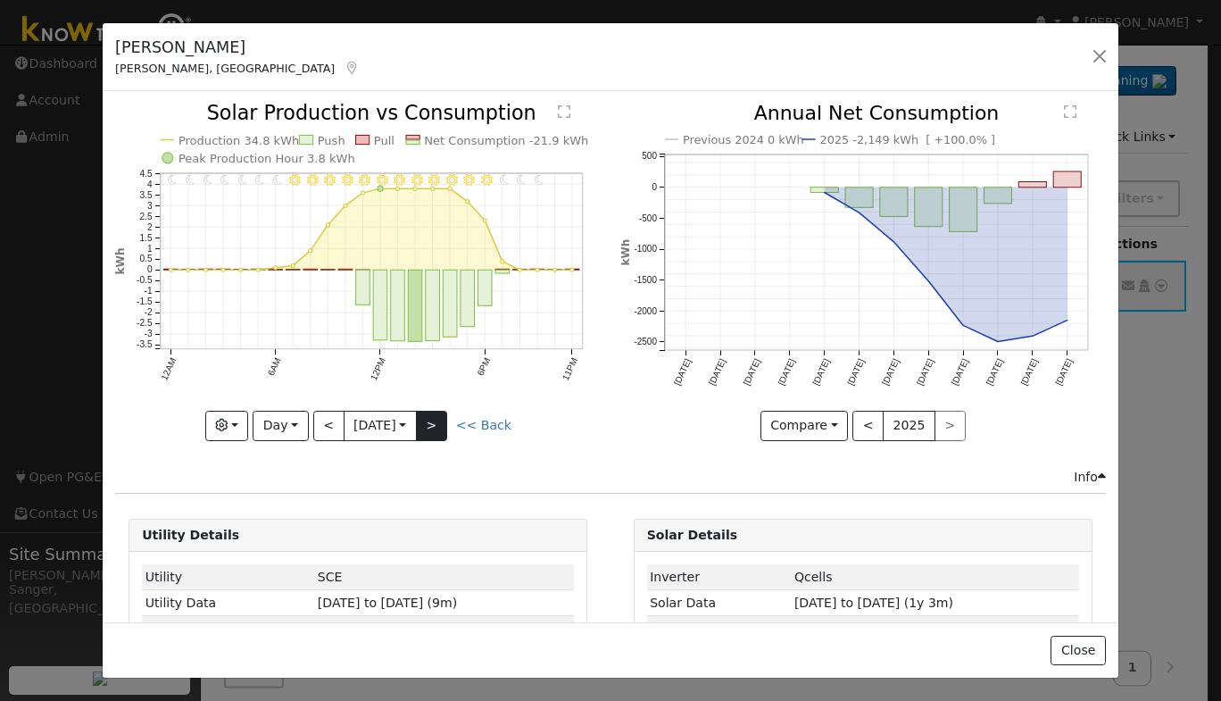
click at [436, 413] on div "11PM - undefined 10PM - undefined 9PM - Clear 8PM - Clear 7PM - Clear 6PM - Cle…" at bounding box center [357, 272] width 485 height 336
click at [436, 413] on button ">" at bounding box center [431, 426] width 31 height 30
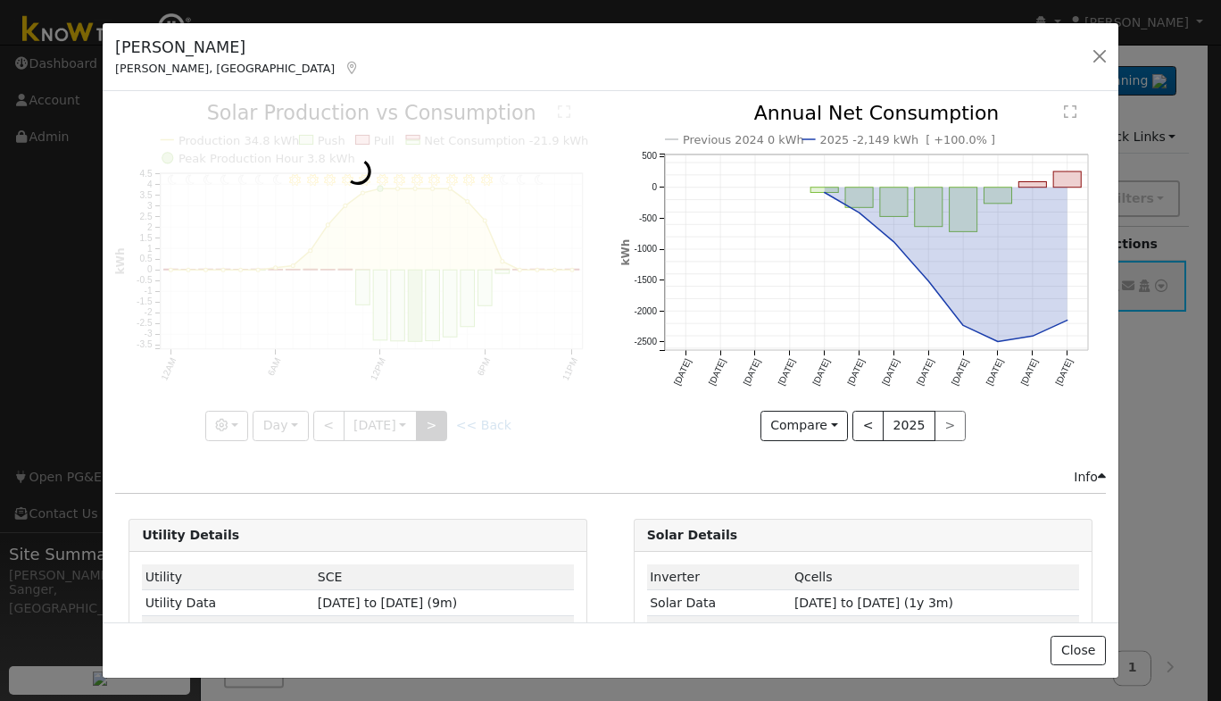
click at [436, 413] on div at bounding box center [357, 272] width 485 height 336
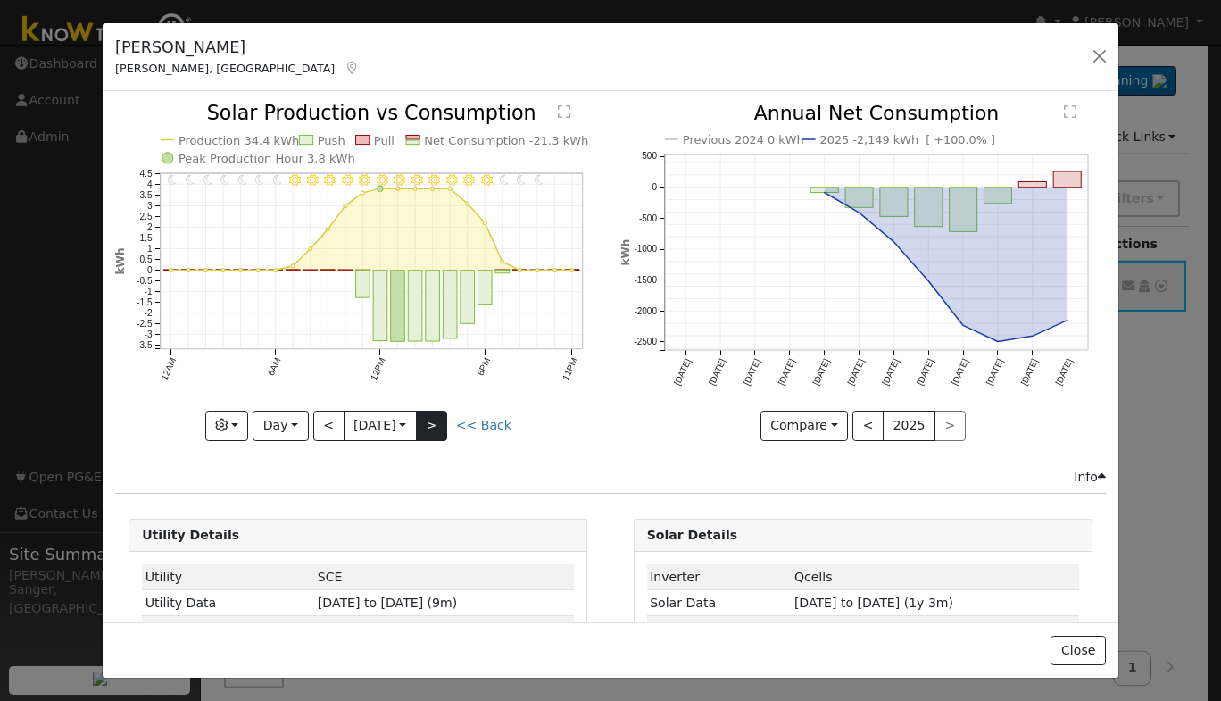
click at [436, 413] on div at bounding box center [357, 272] width 485 height 336
click at [436, 413] on div "11PM - undefined 10PM - undefined 9PM - Clear 8PM - Clear 7PM - Clear 6PM - Cle…" at bounding box center [357, 272] width 485 height 336
click at [436, 413] on button ">" at bounding box center [431, 426] width 31 height 30
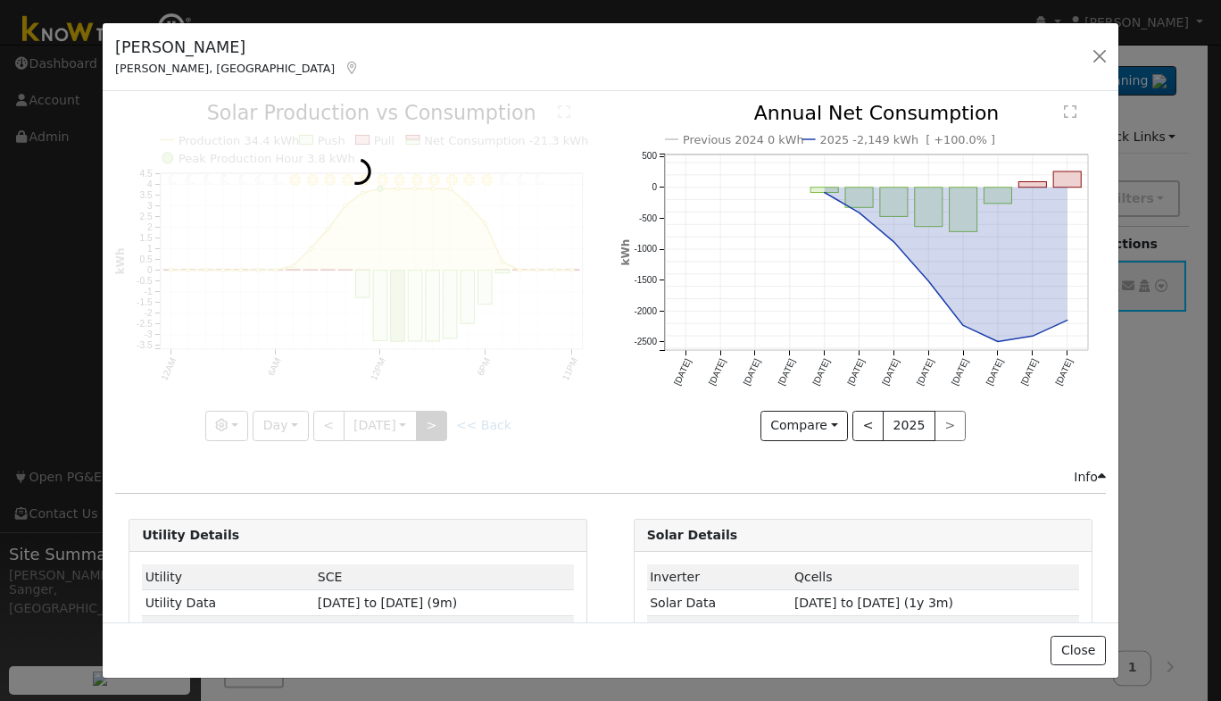
click at [436, 413] on div at bounding box center [357, 272] width 485 height 336
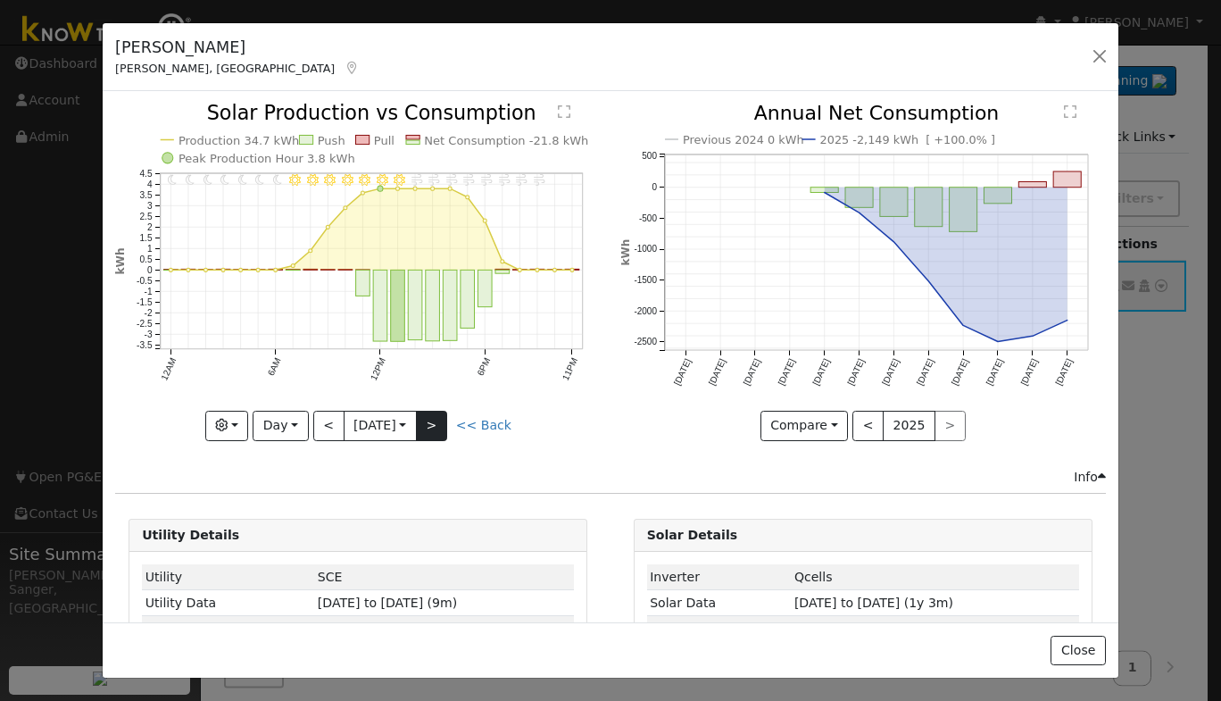
click at [436, 413] on div "11PM - undefined 10PM - undefined 9PM - Windy 8PM - Windy 7PM - Windy 6PM - Win…" at bounding box center [357, 272] width 485 height 336
click at [436, 413] on button ">" at bounding box center [431, 426] width 31 height 30
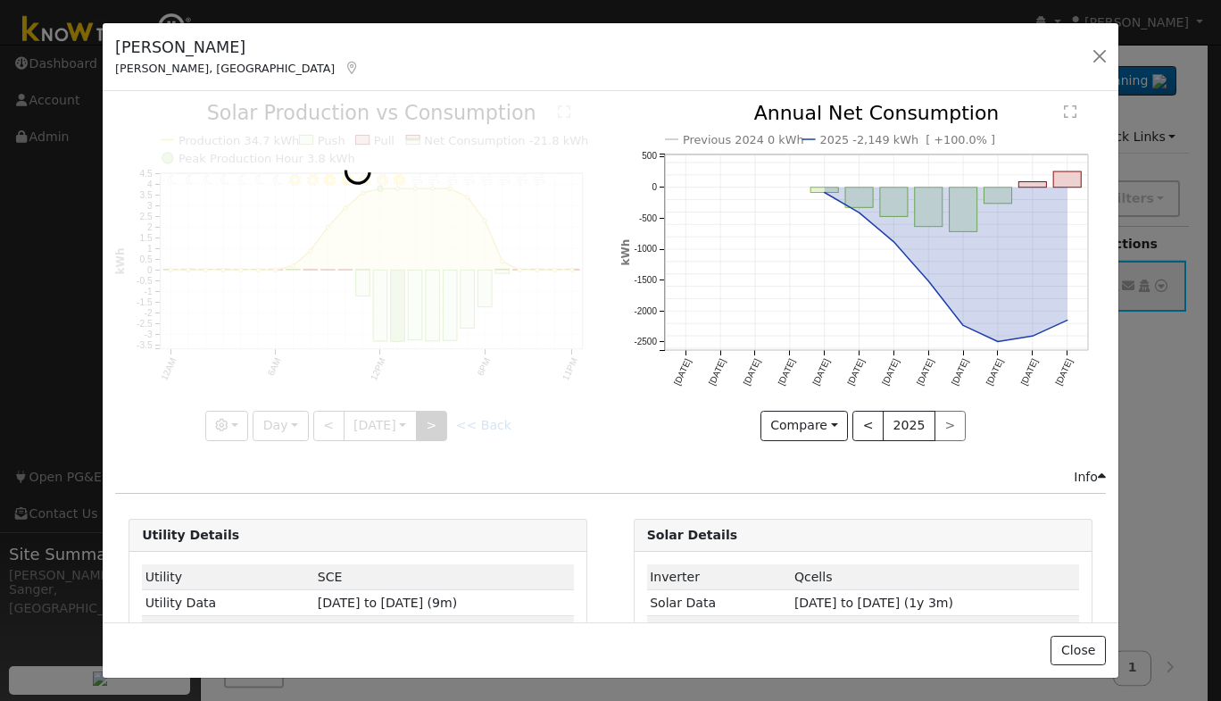
click at [436, 413] on div at bounding box center [357, 272] width 485 height 336
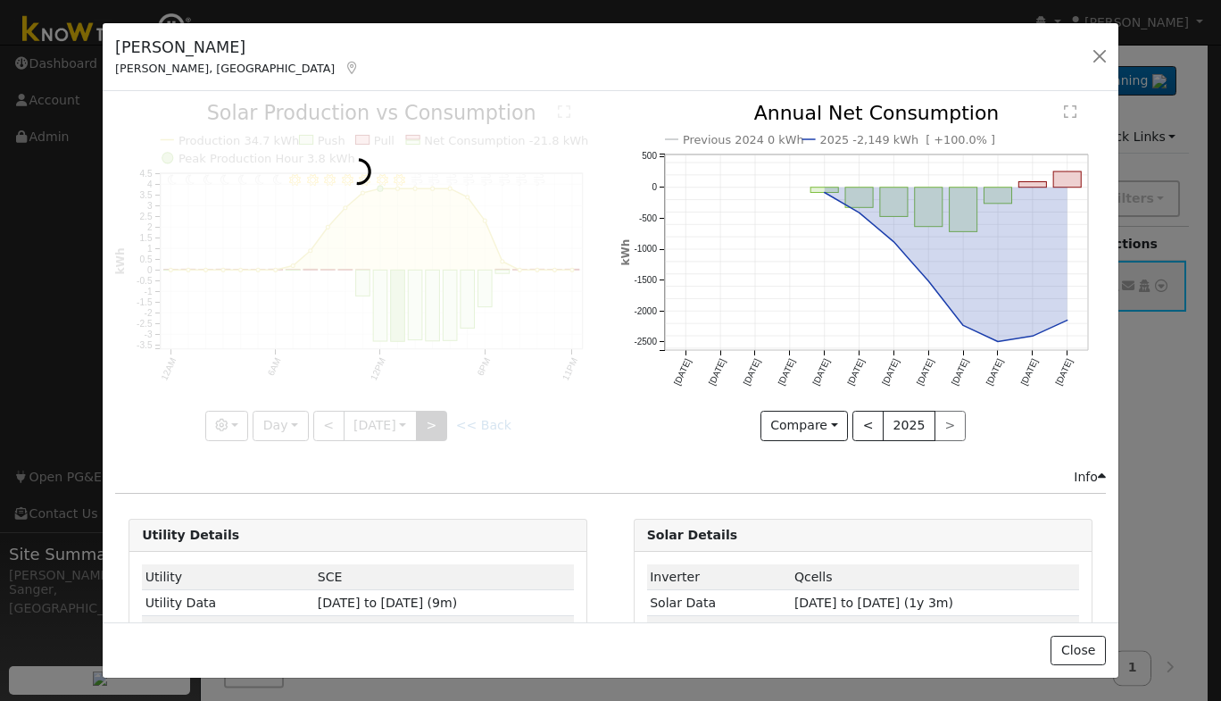
click at [436, 413] on div at bounding box center [357, 272] width 485 height 336
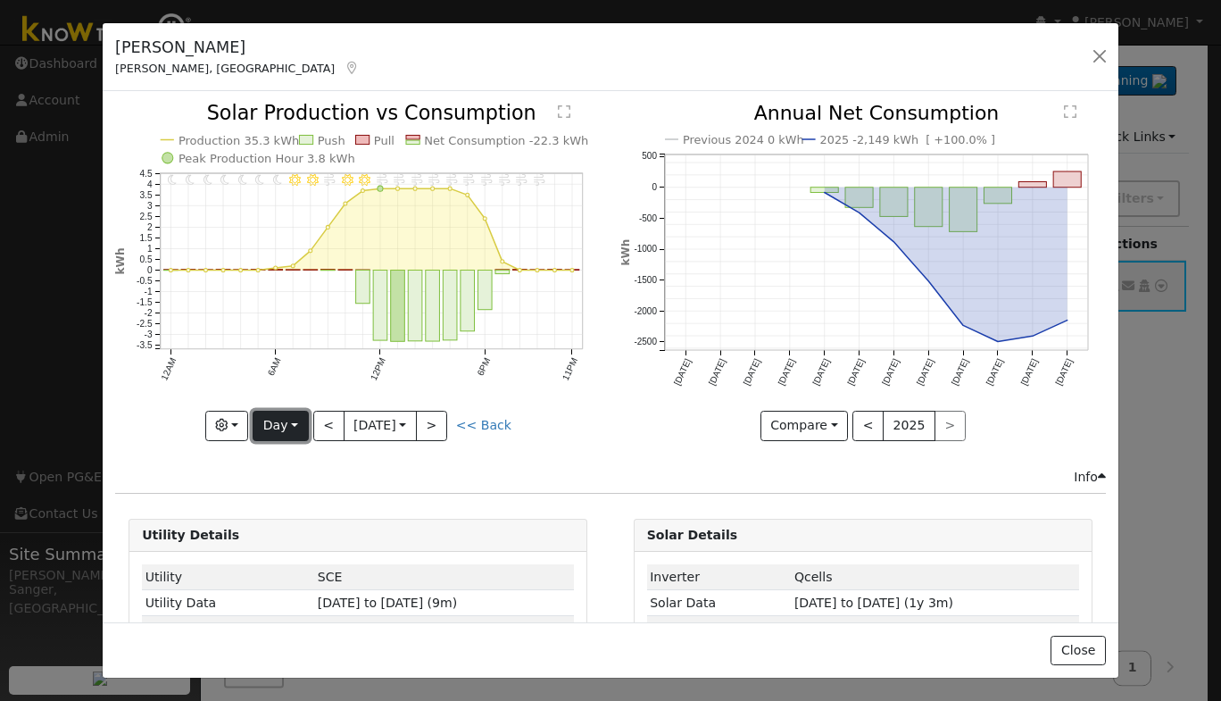
click at [282, 423] on button "Day" at bounding box center [280, 426] width 55 height 30
click at [295, 525] on link "Year" at bounding box center [315, 537] width 124 height 25
type input "2024-09-01"
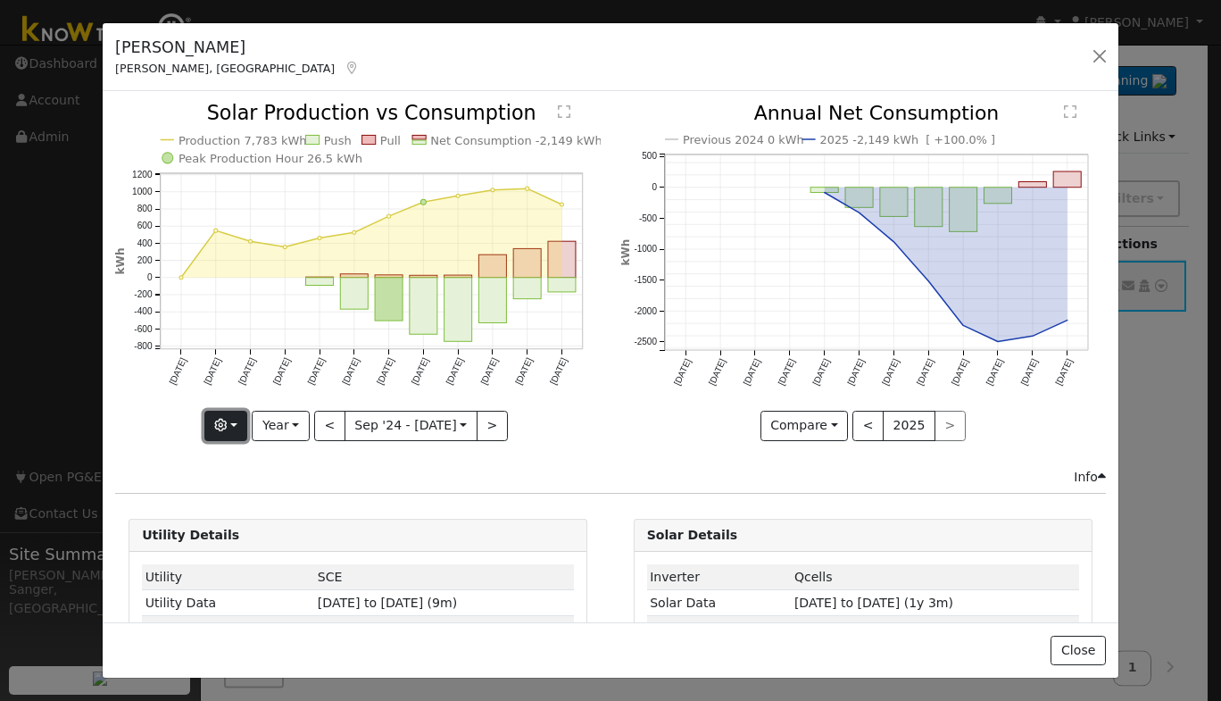
click at [220, 419] on icon "button" at bounding box center [220, 425] width 12 height 12
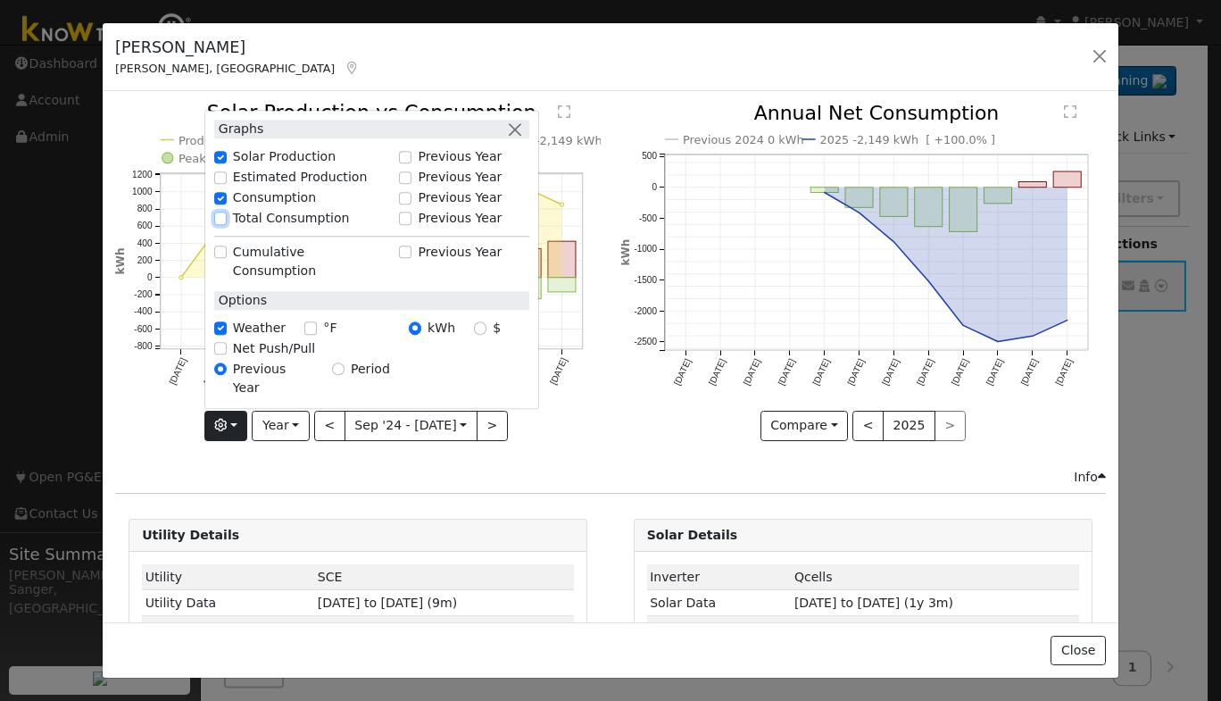
click at [227, 225] on input "Total Consumption" at bounding box center [220, 218] width 12 height 12
checkbox input "true"
click at [515, 139] on button "button" at bounding box center [515, 129] width 19 height 19
